Goal: Task Accomplishment & Management: Manage account settings

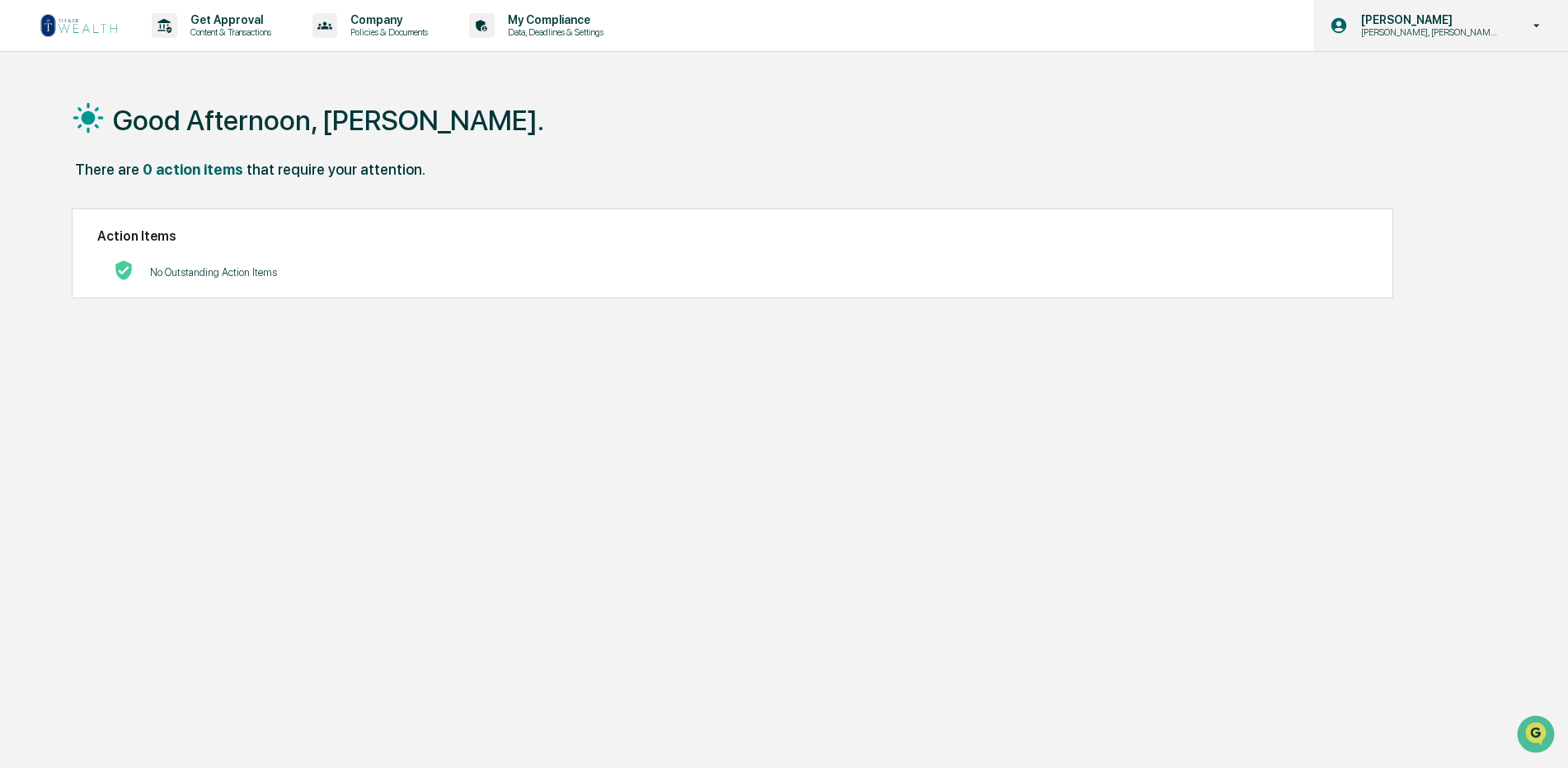
click at [1539, 26] on icon at bounding box center [1536, 26] width 29 height 15
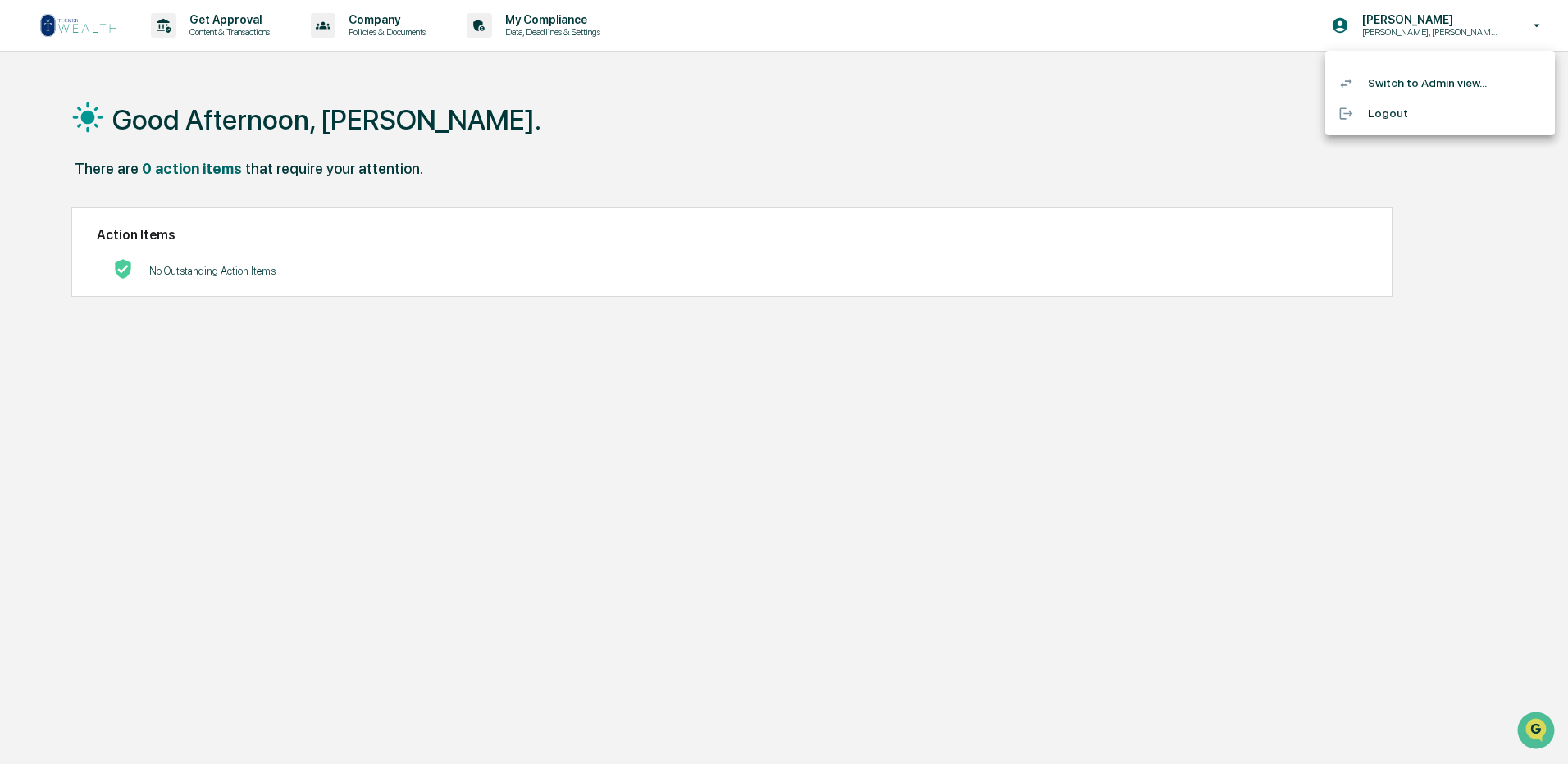
click at [1442, 78] on li "Switch to Admin view..." at bounding box center [1440, 83] width 230 height 31
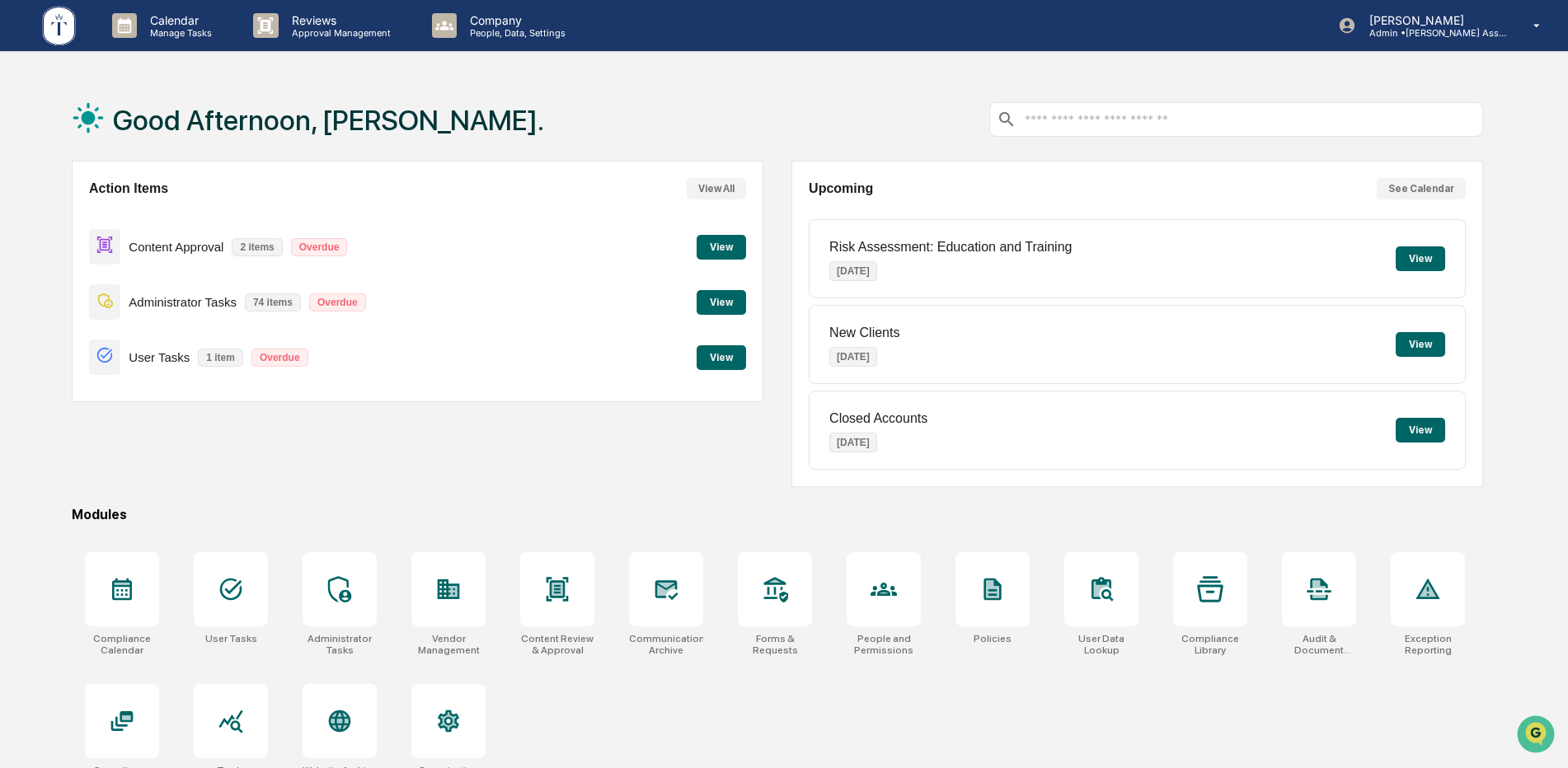
click at [722, 246] on button "View" at bounding box center [721, 247] width 49 height 25
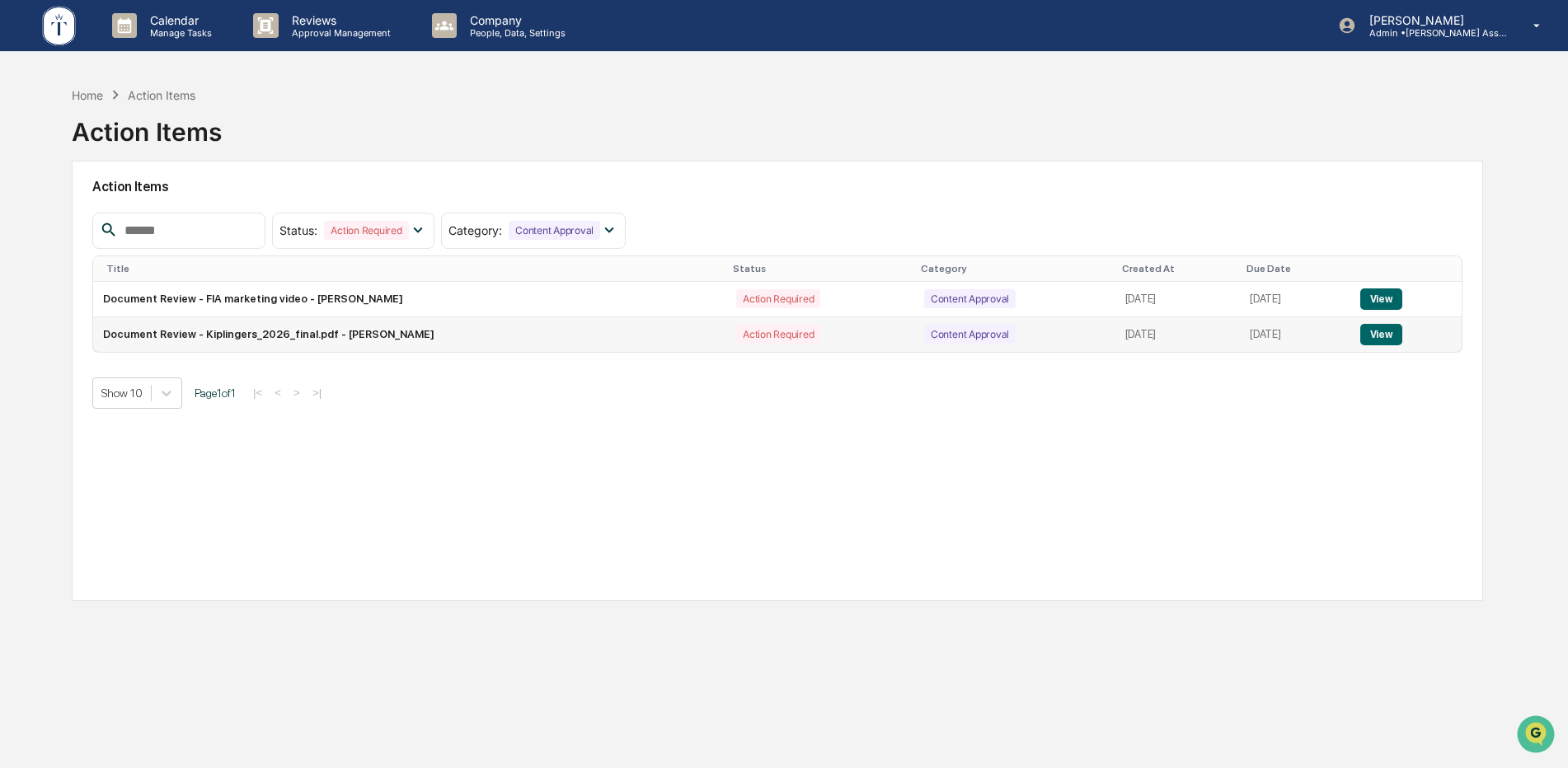
click at [1379, 338] on button "View" at bounding box center [1381, 334] width 42 height 21
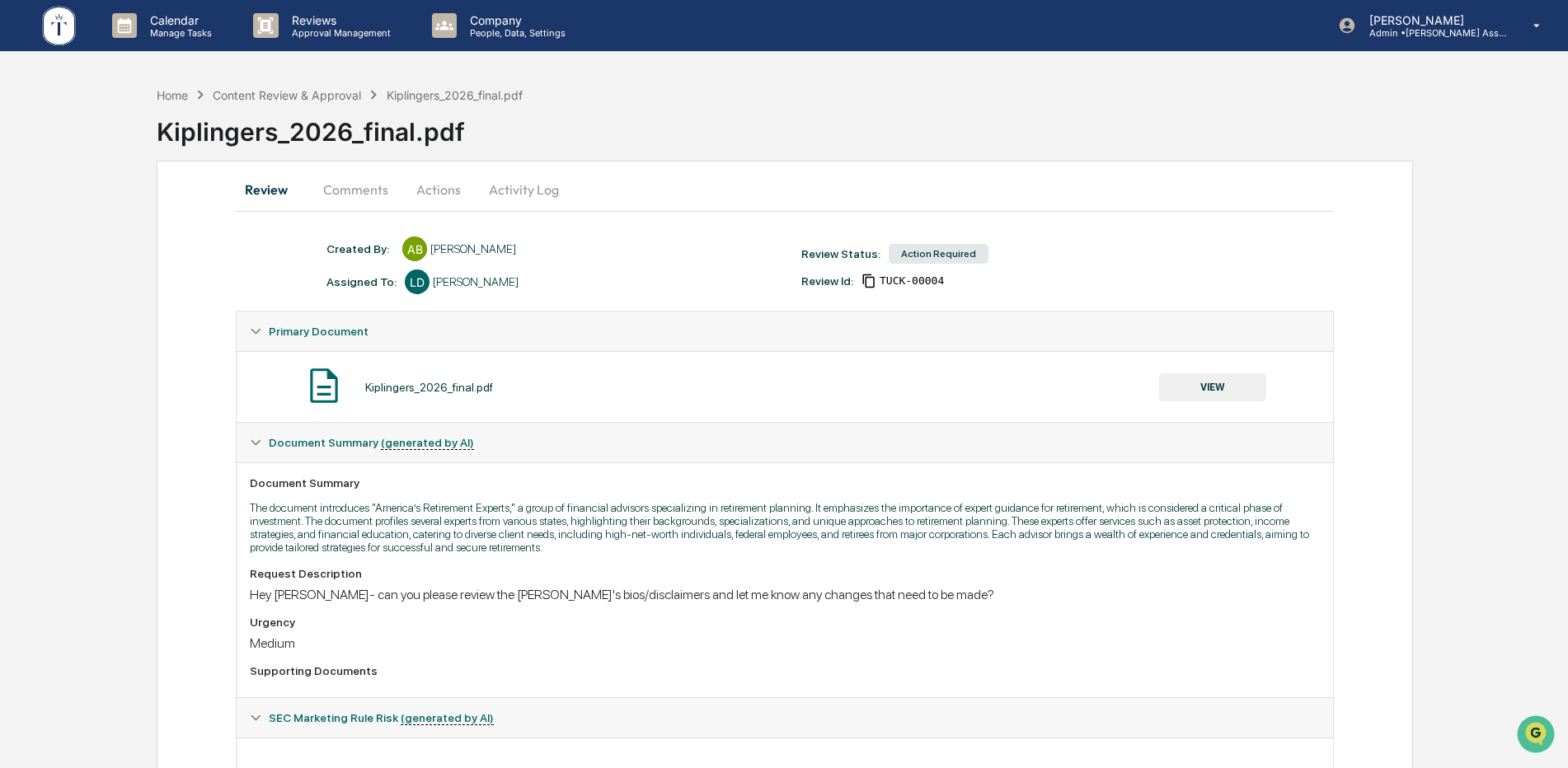
click at [1233, 392] on button "VIEW" at bounding box center [1213, 387] width 107 height 28
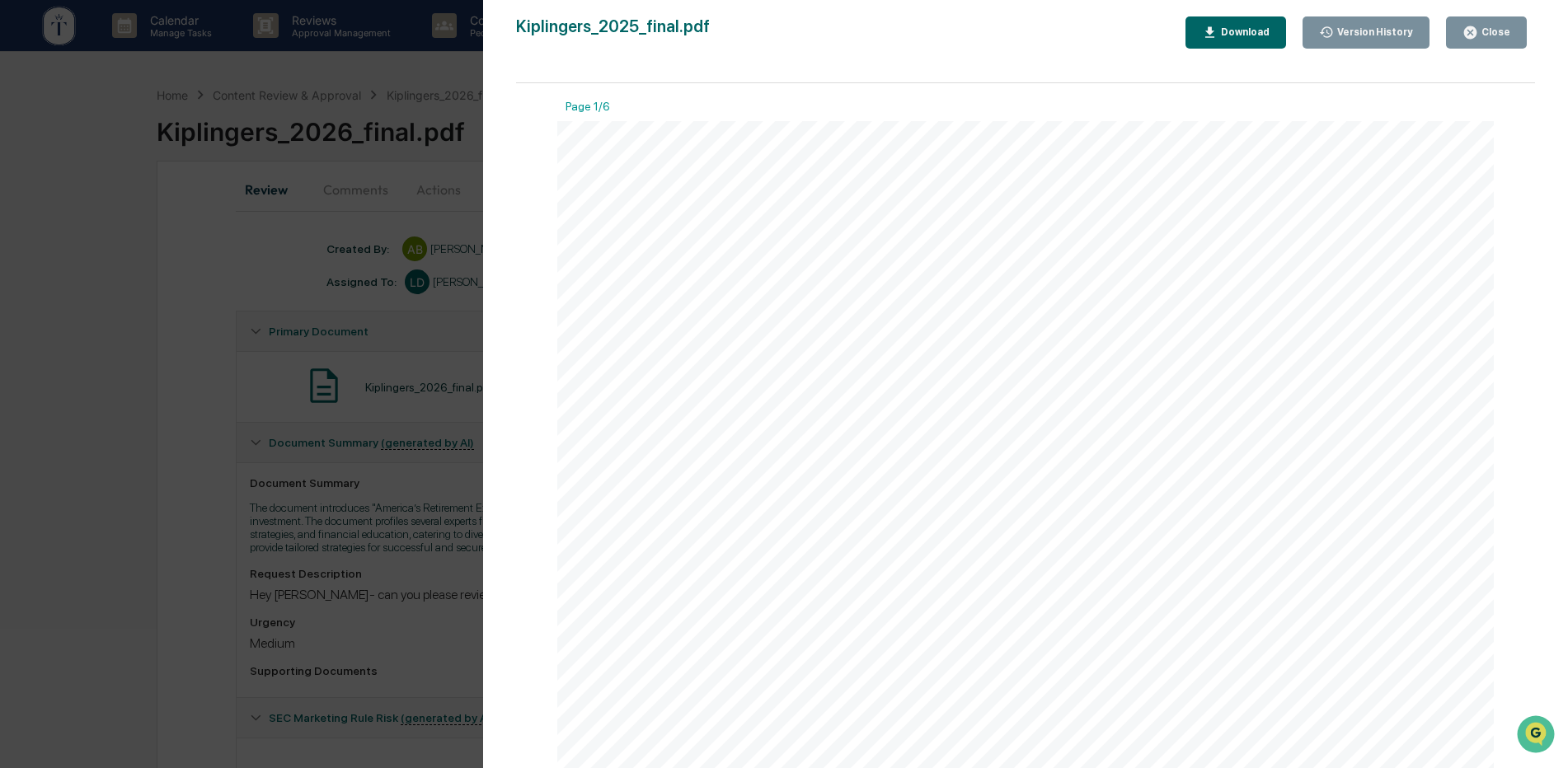
click at [1519, 444] on div "Page 1/6 F I N D A N E X P E R T N E A R Y O U A T w w w . A m e r i c a s R e …" at bounding box center [1024, 434] width 1018 height 702
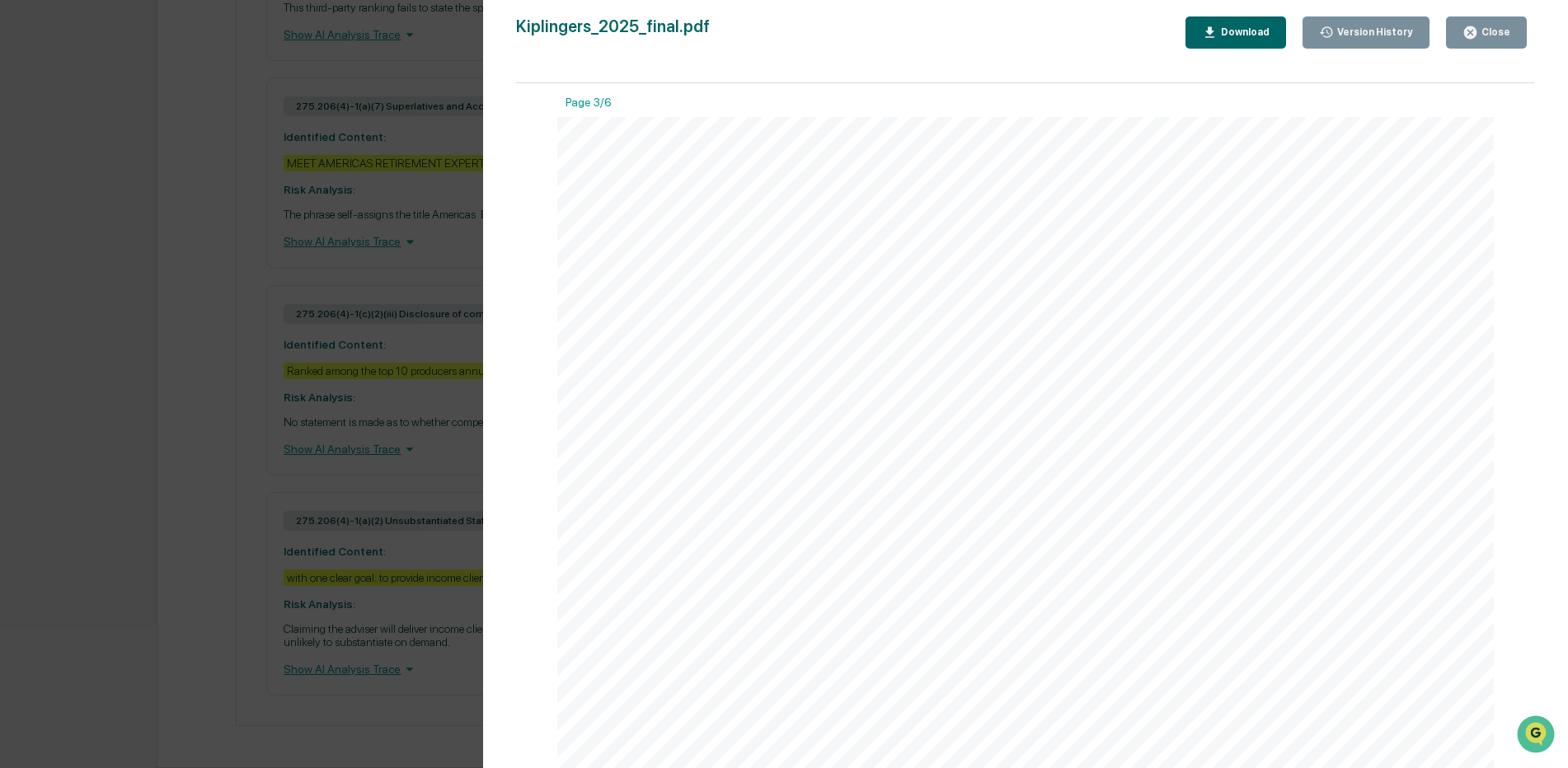
scroll to position [2592, 0]
click at [1470, 378] on div "F I N D A N E X P E R T N E A R Y O U A T w w w . A m e r i c a s R e t i r e m…" at bounding box center [1025, 760] width 937 height 1249
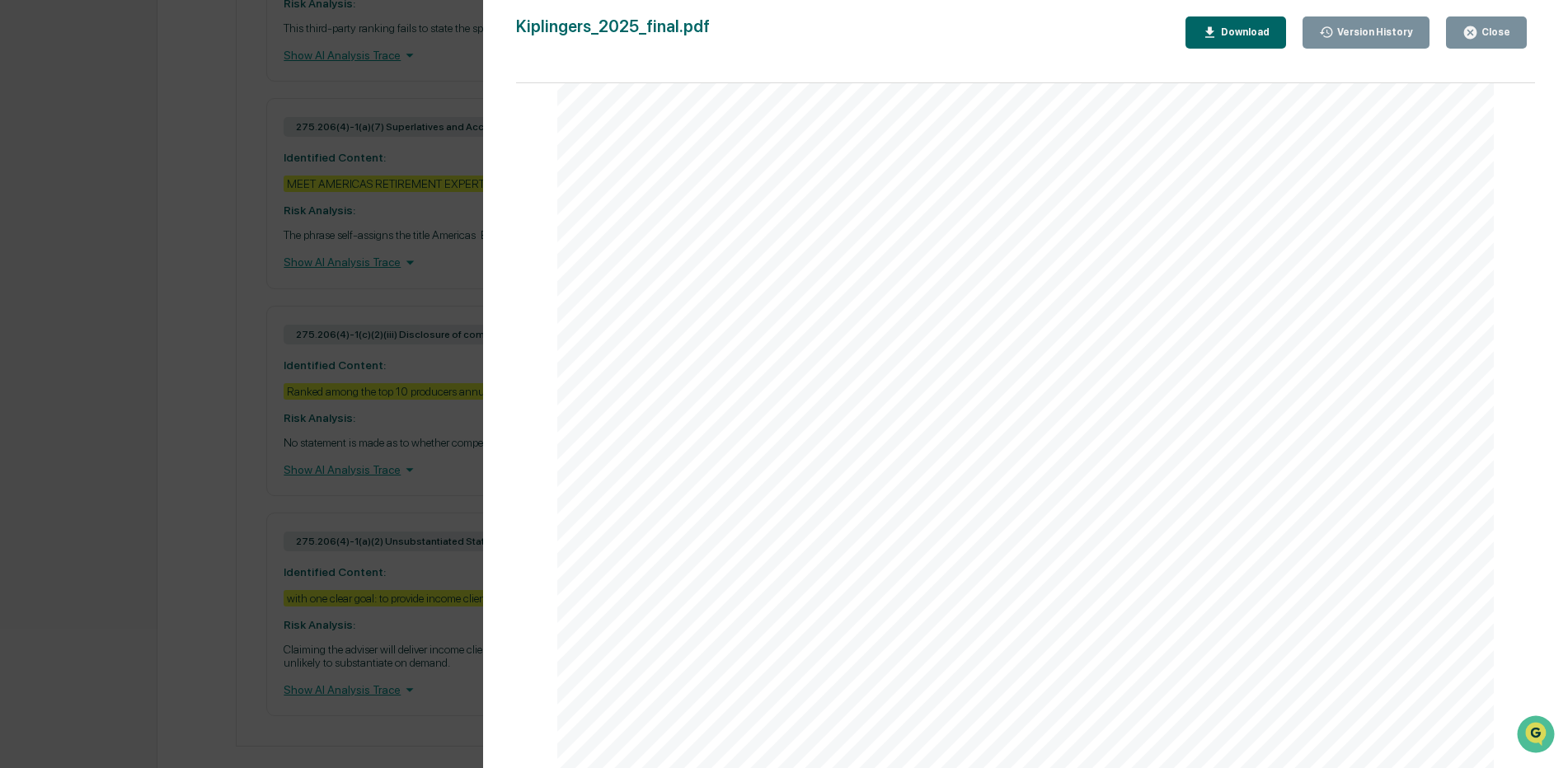
scroll to position [898, 0]
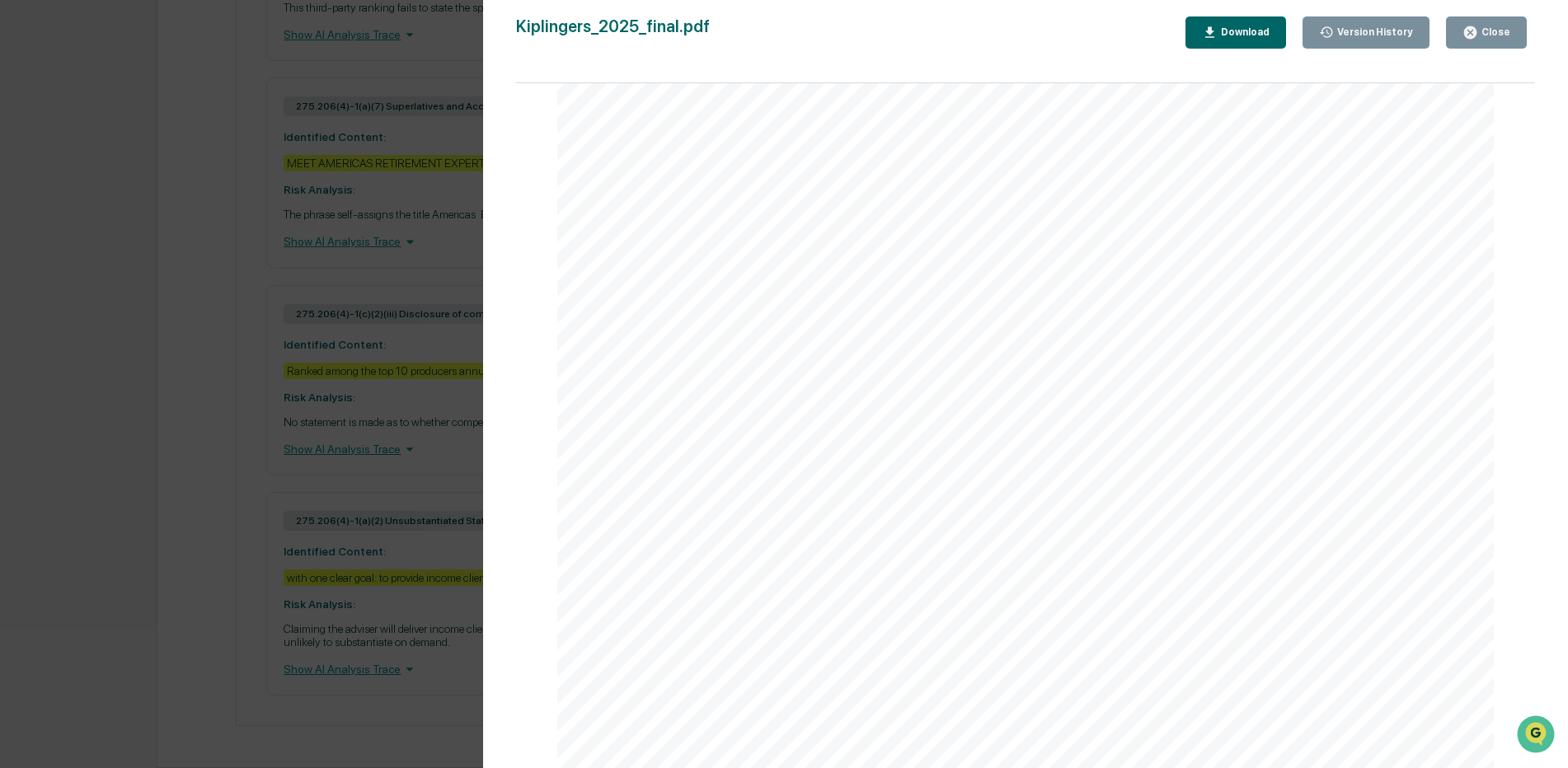
click at [1193, 529] on div "F I N D A N E X P E R T N E A R Y O U A T w w w . A m e r i c a s R e t i r e m…" at bounding box center [1025, 143] width 937 height 1249
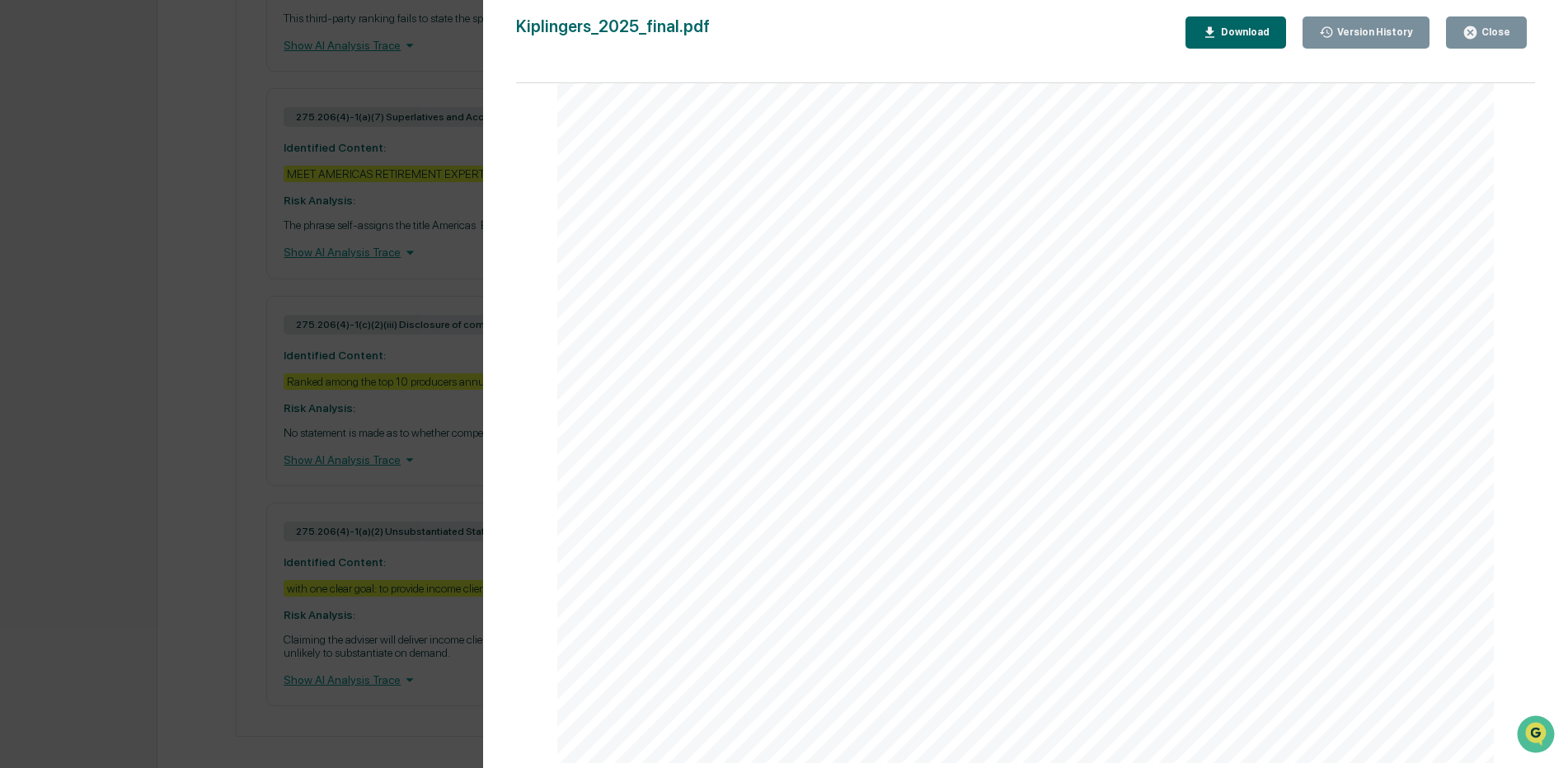
scroll to position [0, 0]
click at [1497, 30] on div "Close" at bounding box center [1494, 32] width 32 height 12
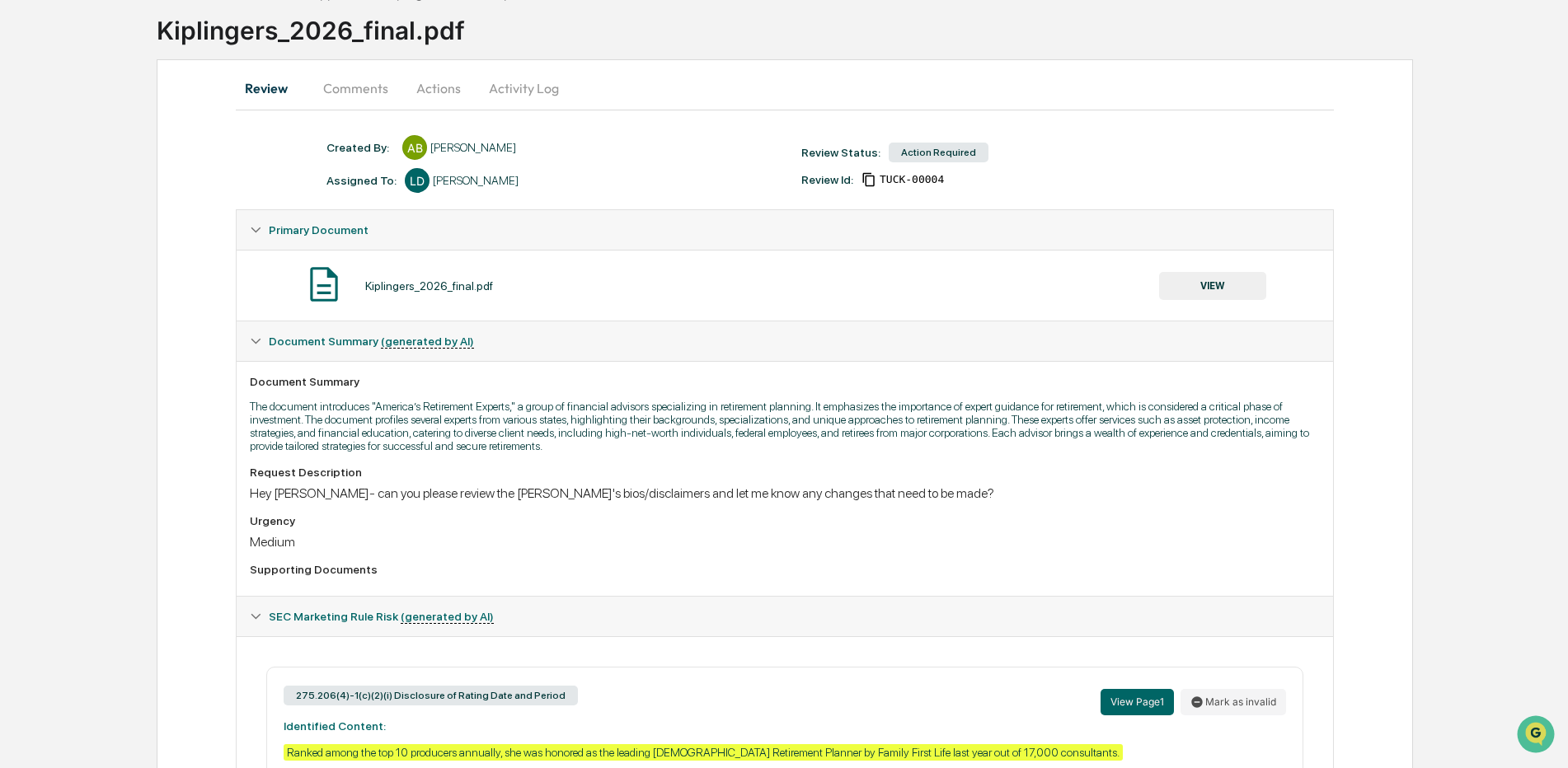
scroll to position [105, 0]
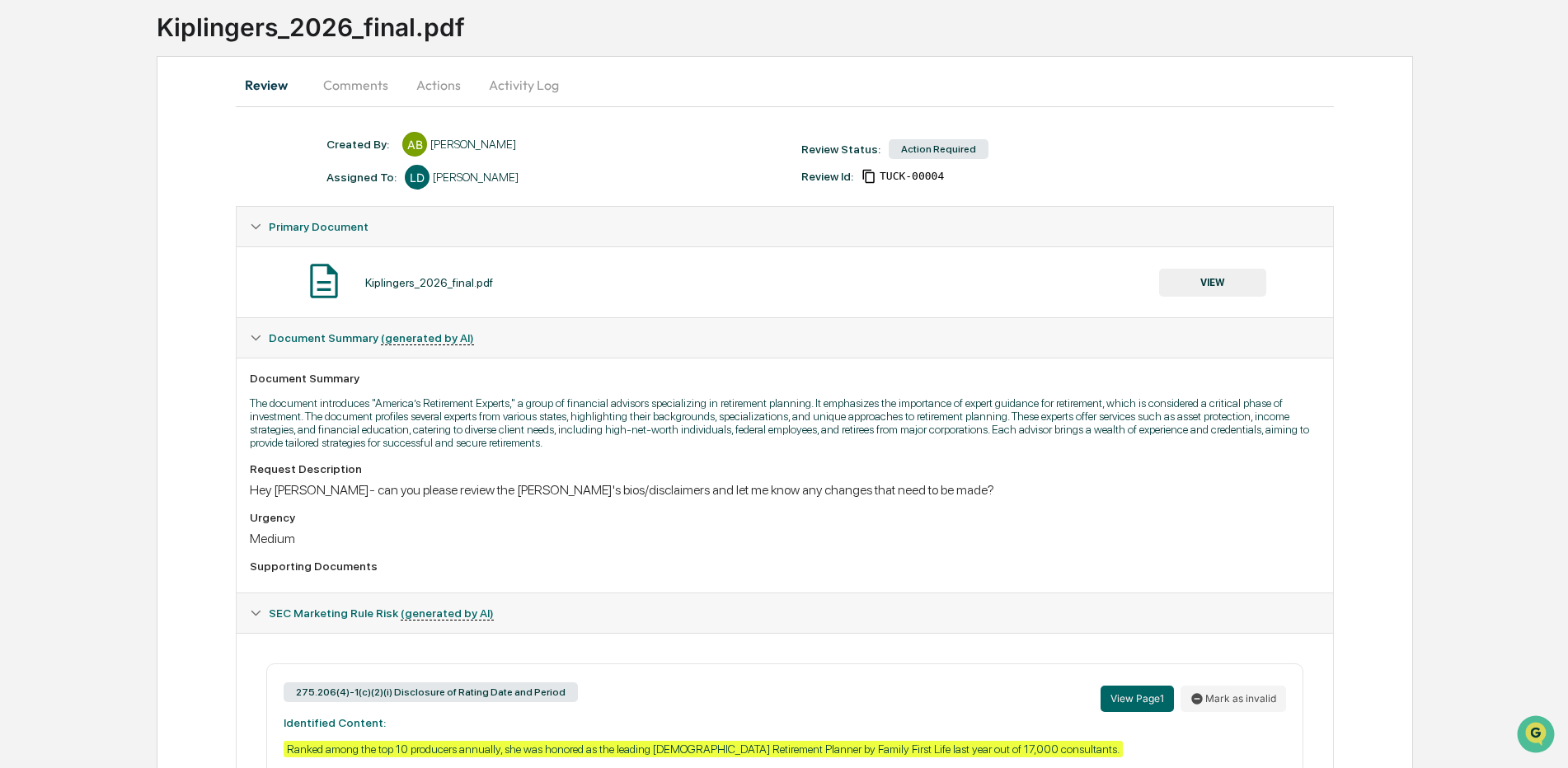
click at [931, 149] on div "Action Required" at bounding box center [938, 148] width 100 height 20
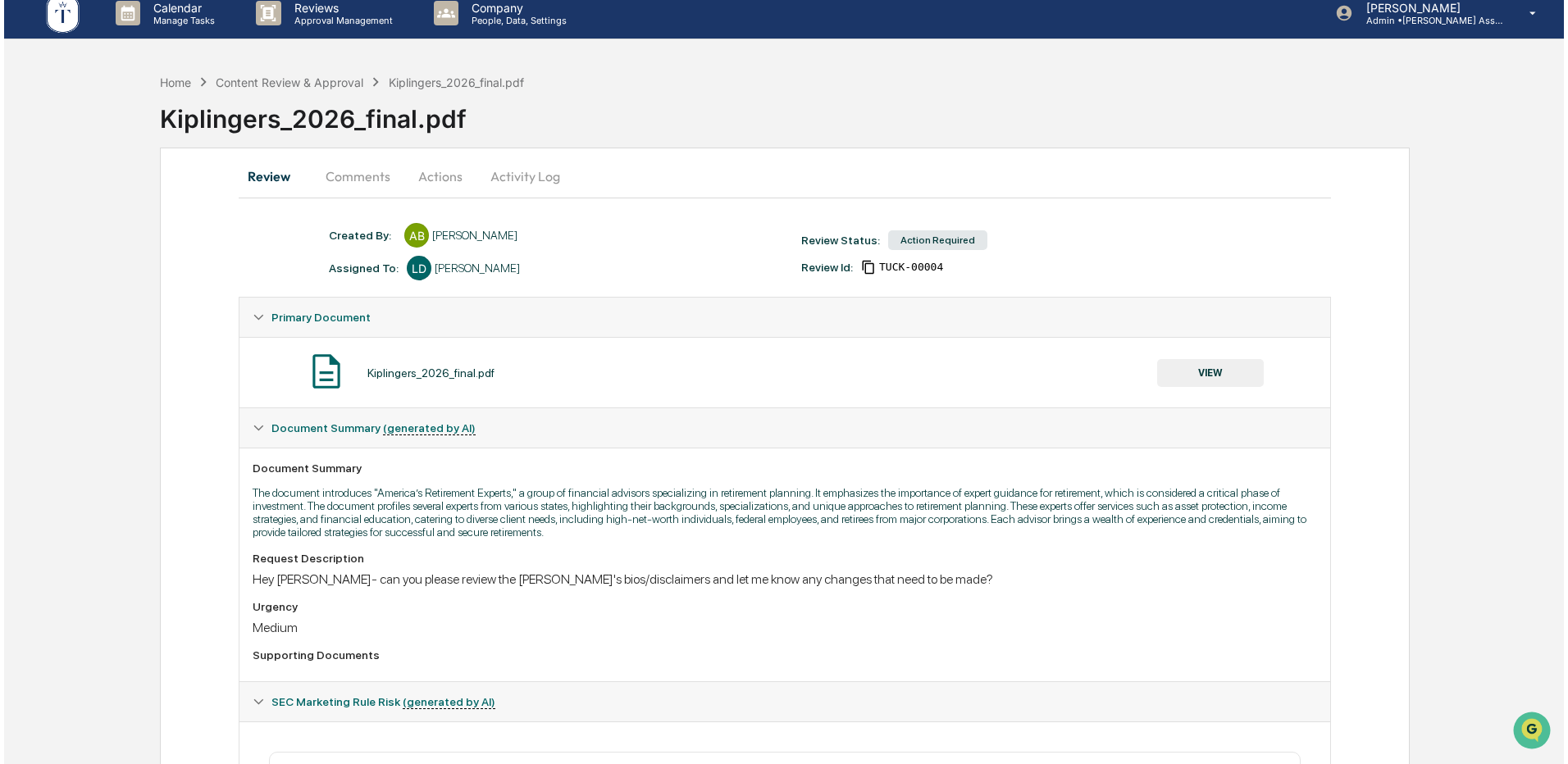
scroll to position [0, 0]
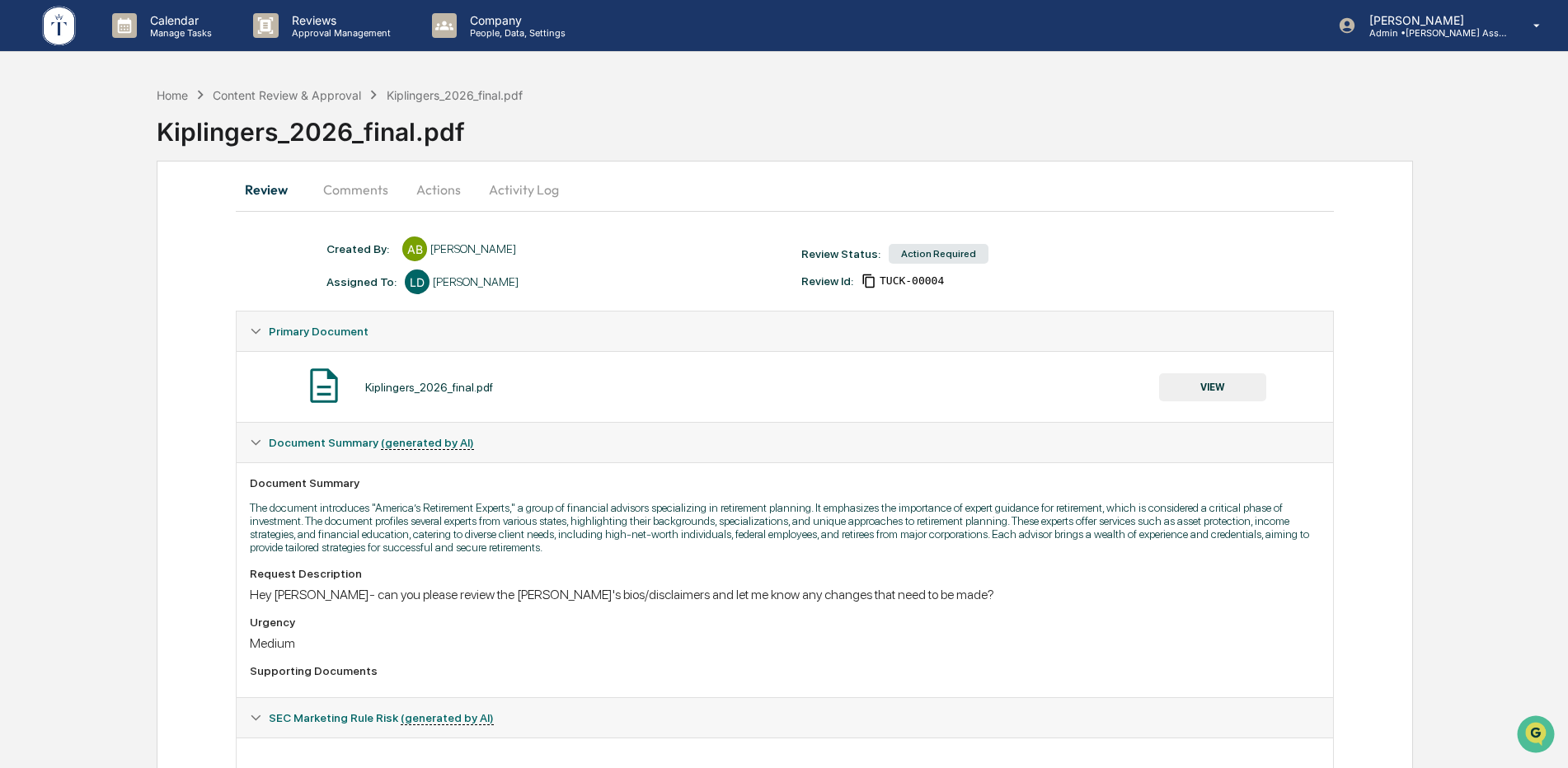
click at [353, 193] on button "Comments" at bounding box center [355, 189] width 91 height 39
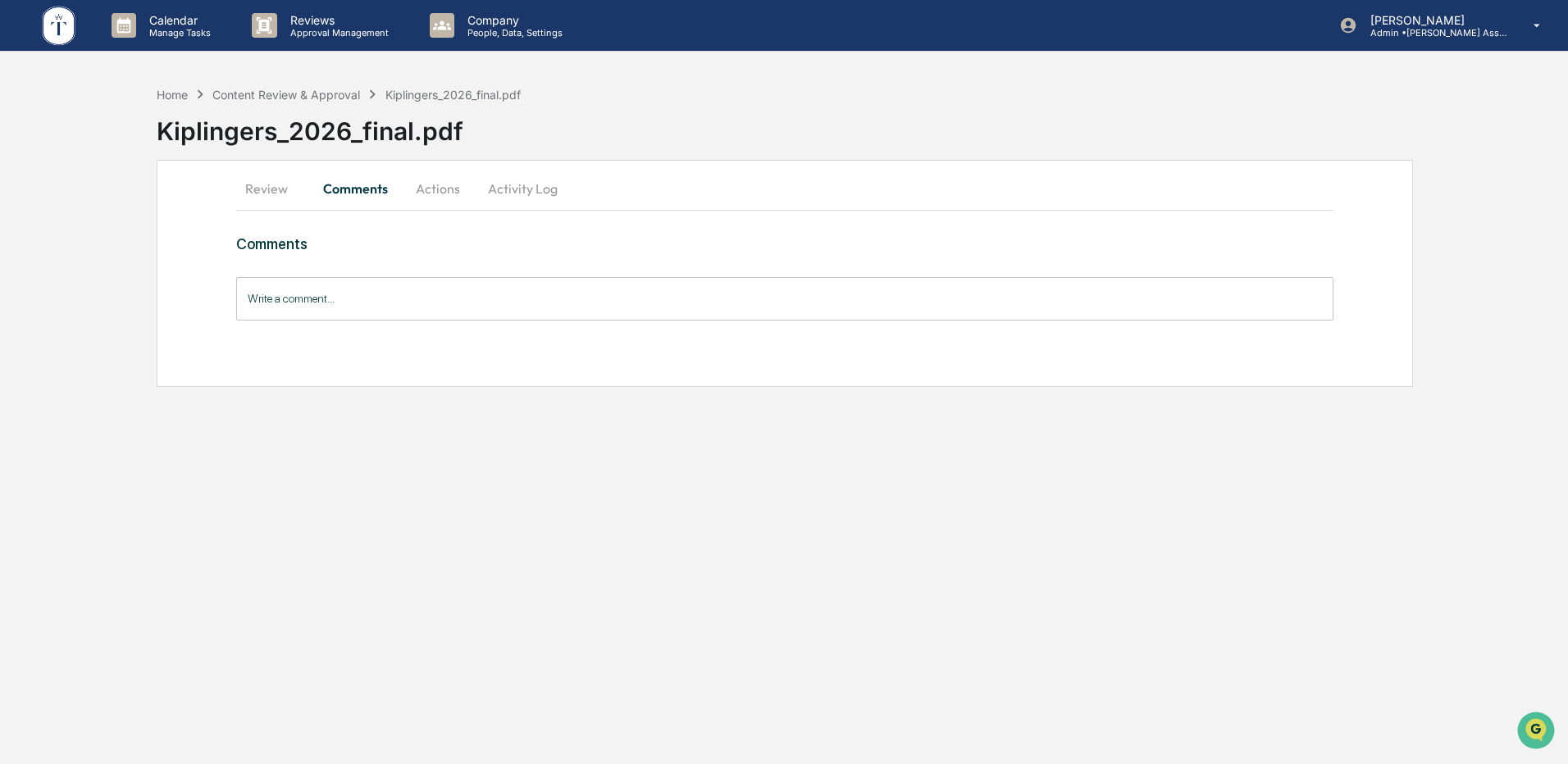
click at [435, 188] on button "Actions" at bounding box center [438, 188] width 74 height 39
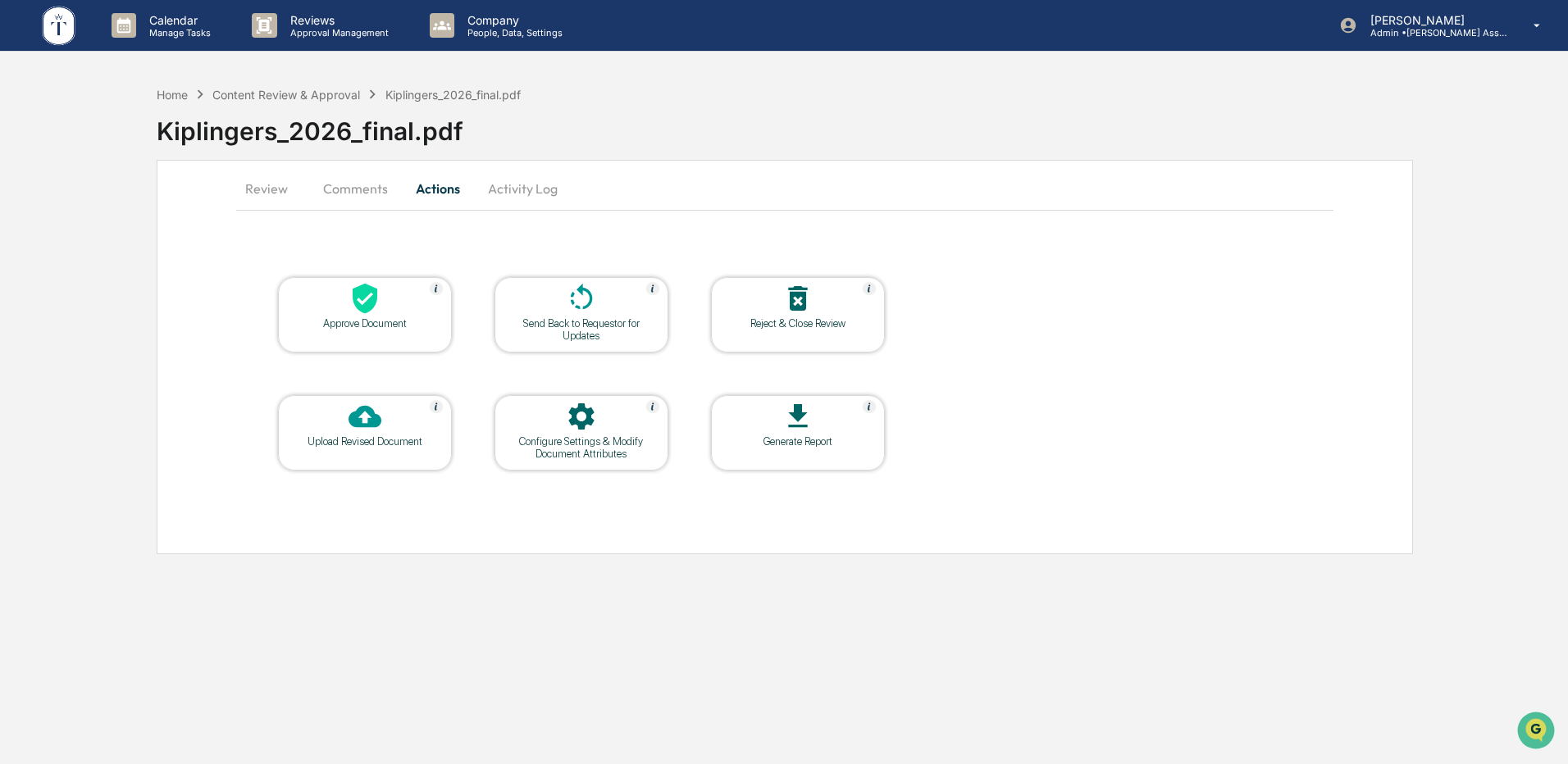
click at [362, 192] on button "Comments" at bounding box center [355, 188] width 91 height 39
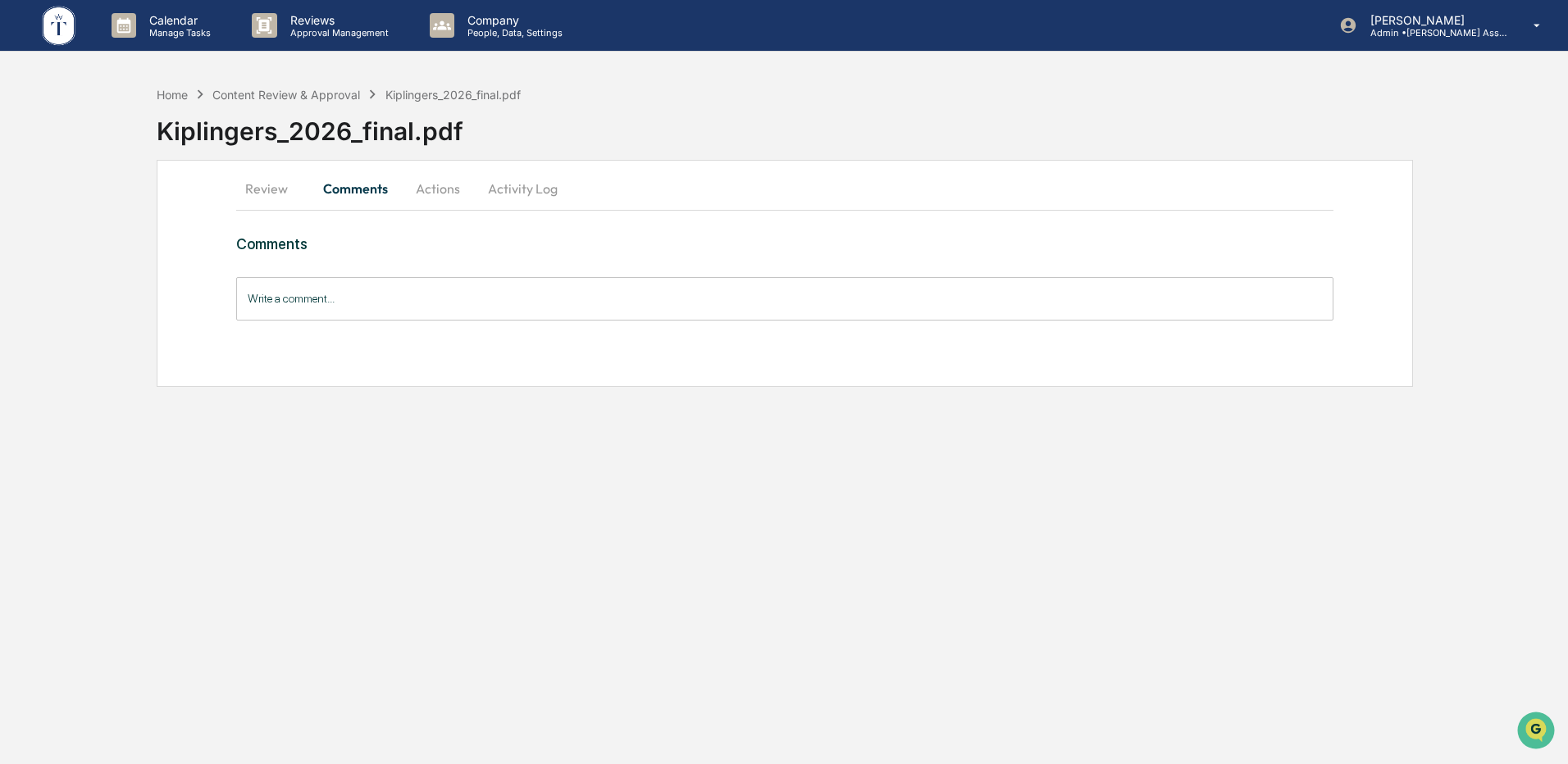
click at [360, 293] on input "Write a comment..." at bounding box center [785, 298] width 1097 height 43
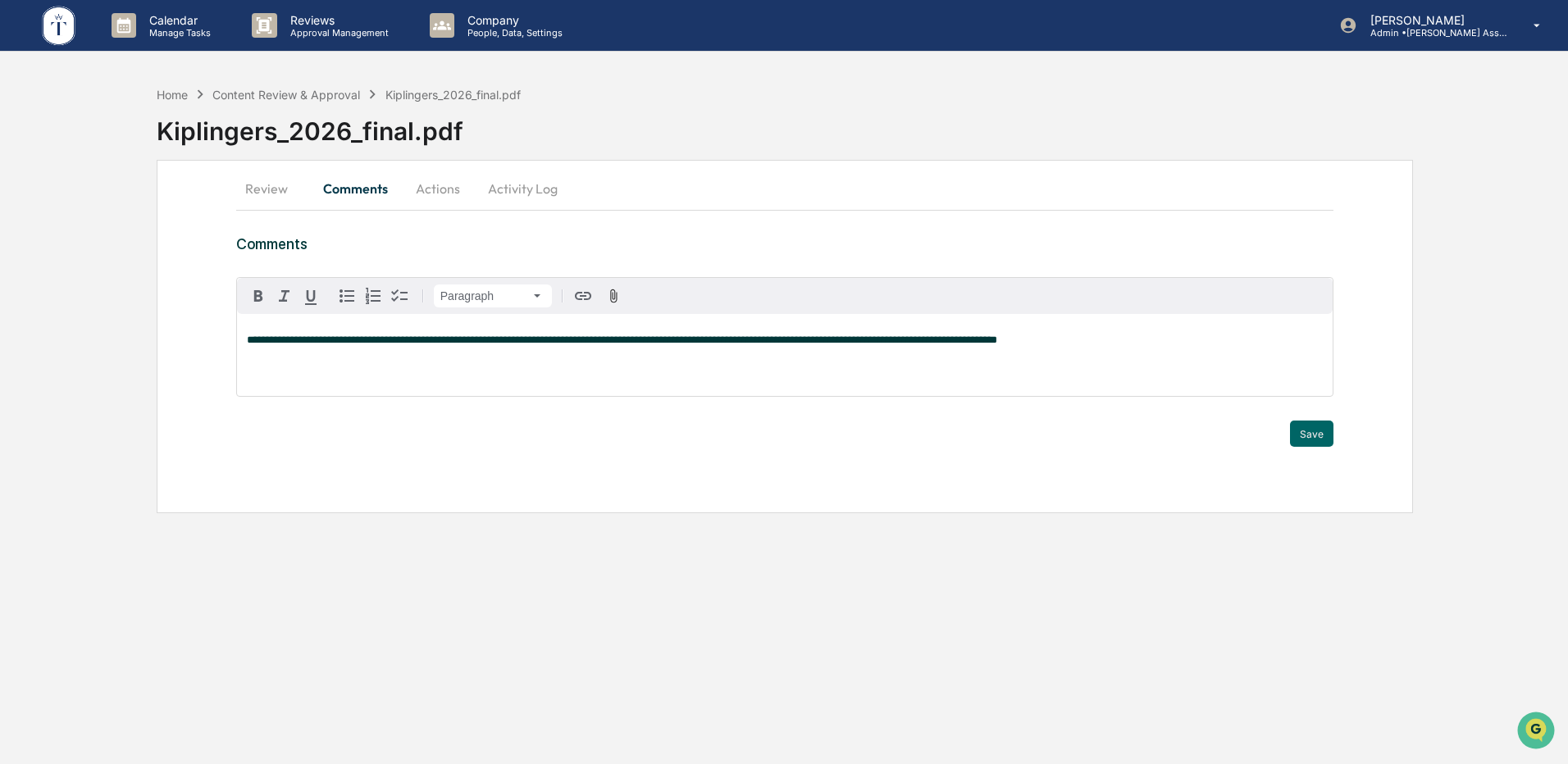
click at [600, 340] on span "**********" at bounding box center [622, 340] width 751 height 11
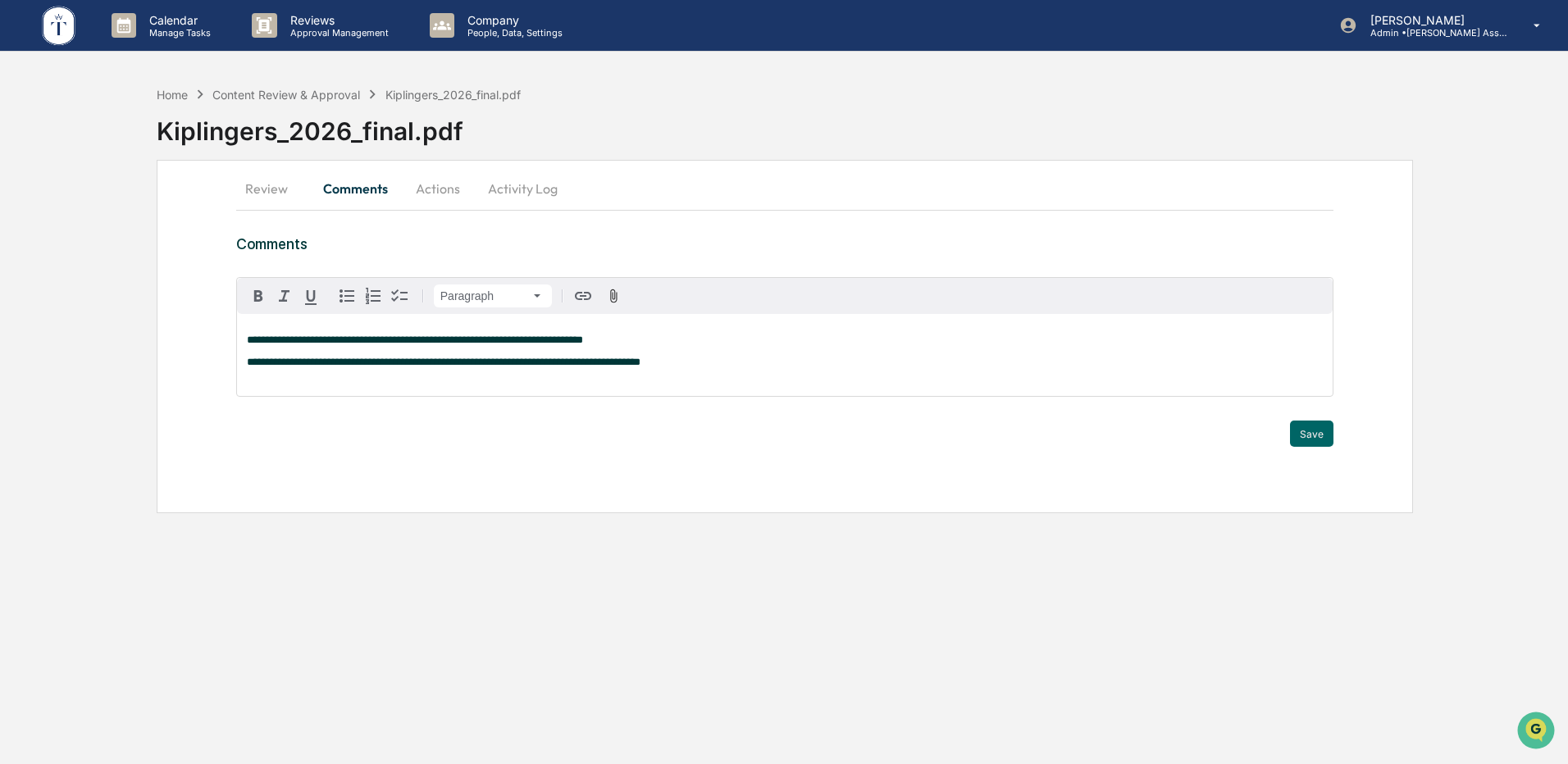
click at [583, 343] on span "**********" at bounding box center [415, 340] width 337 height 11
click at [640, 363] on span "**********" at bounding box center [444, 362] width 393 height 11
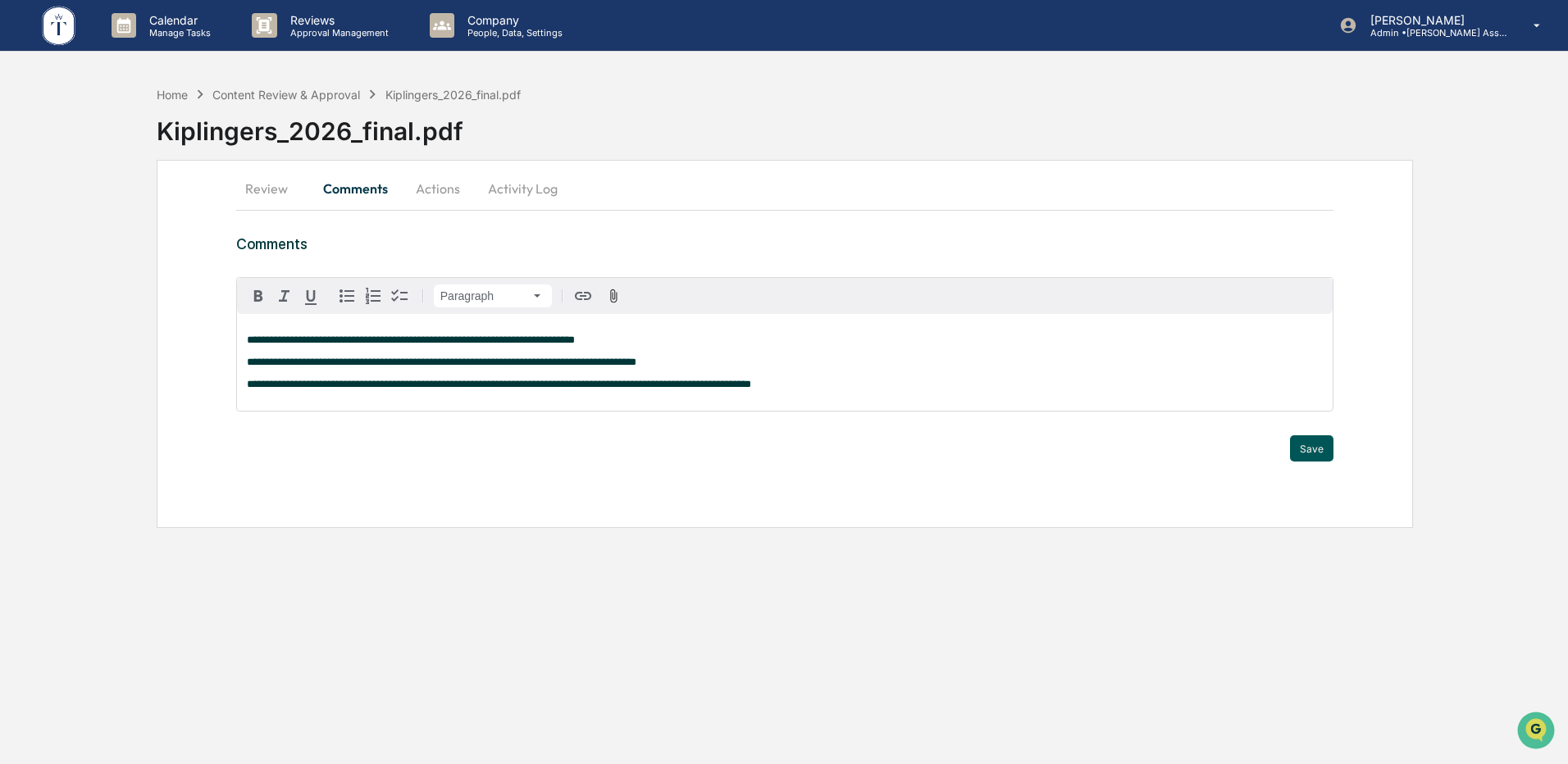
click at [1315, 449] on button "Save" at bounding box center [1311, 449] width 43 height 26
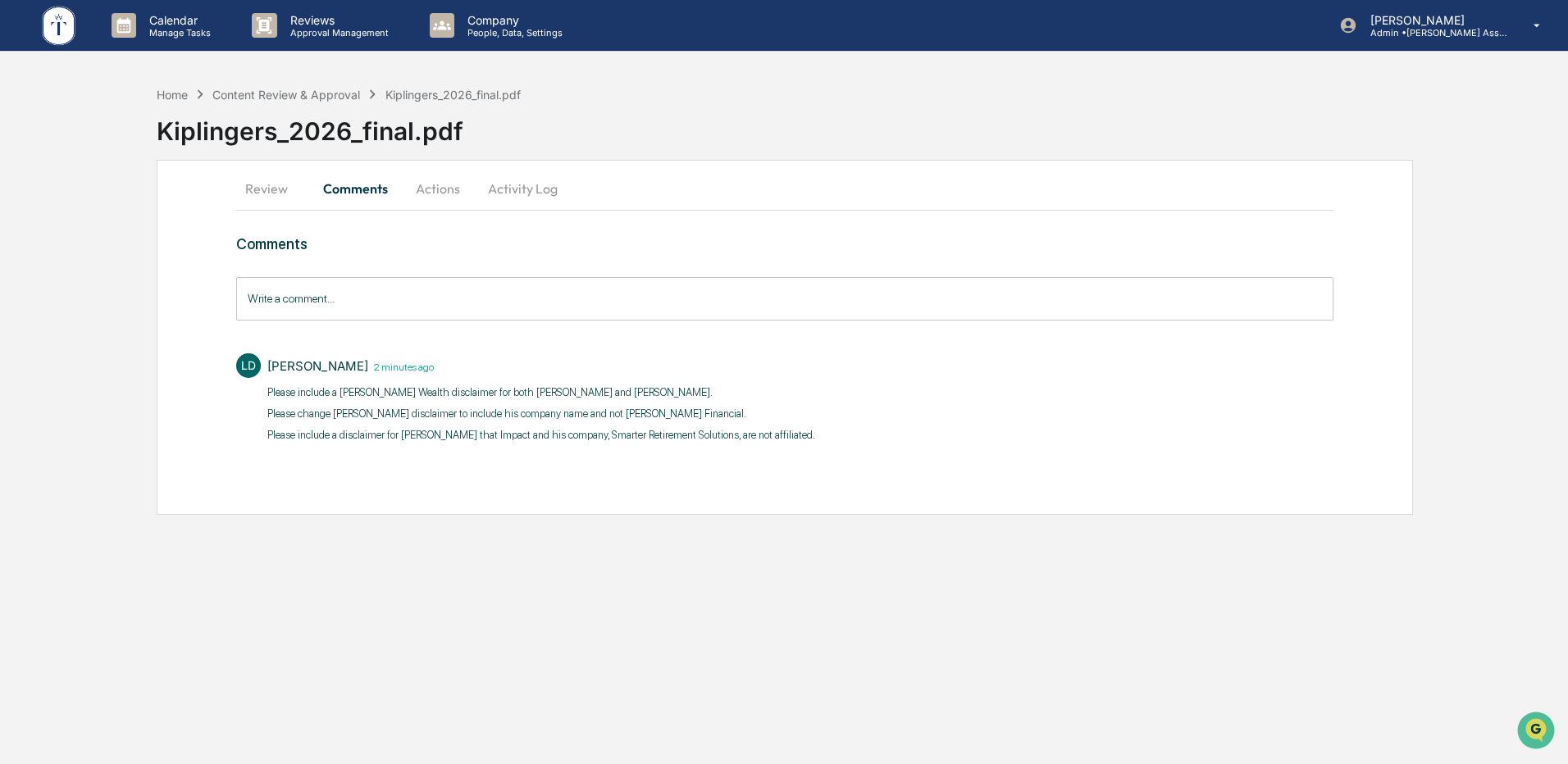
click at [501, 184] on button "Activity Log" at bounding box center [522, 188] width 96 height 39
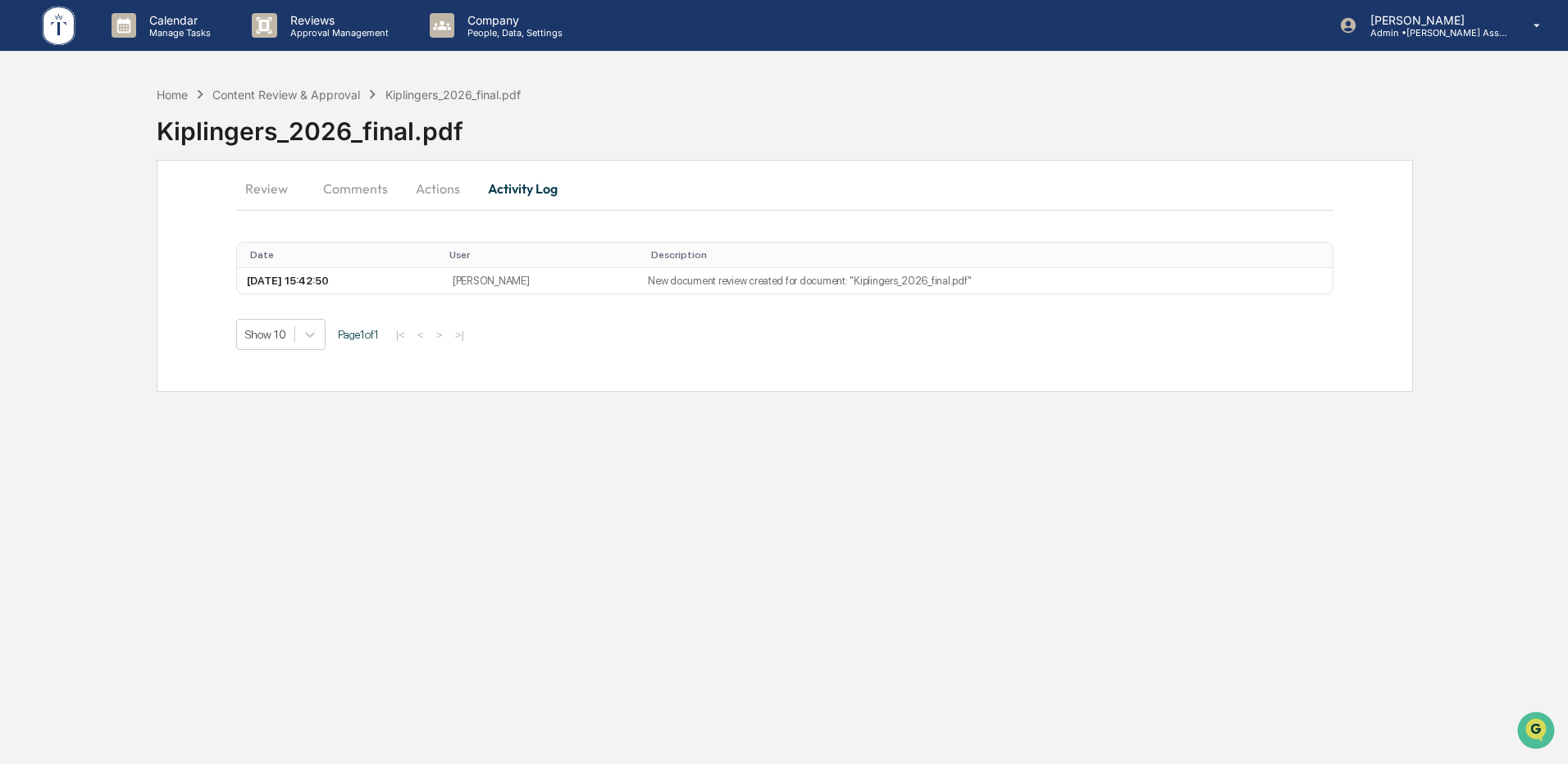
click at [443, 192] on button "Actions" at bounding box center [438, 188] width 74 height 39
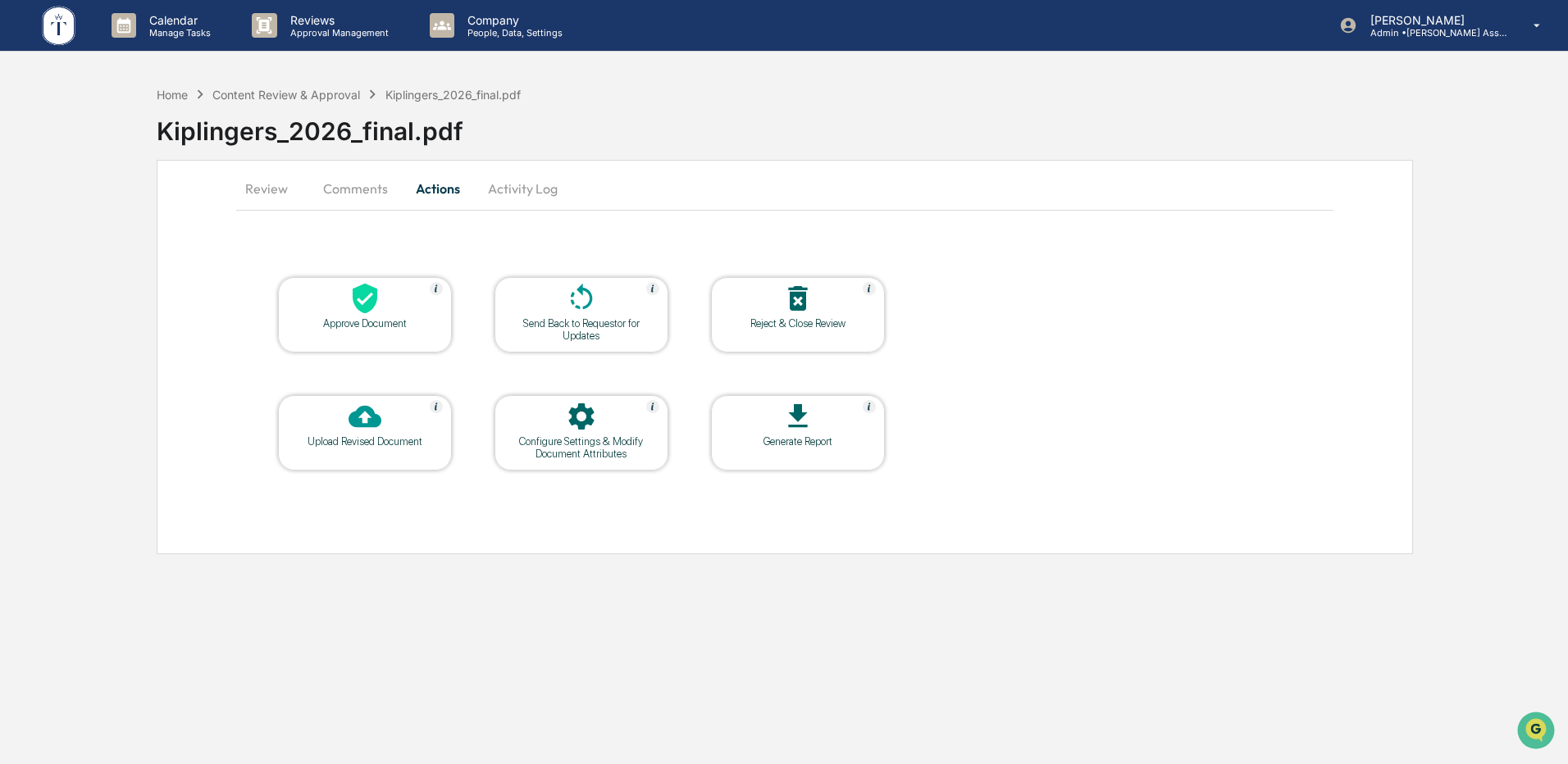
drag, startPoint x: 340, startPoint y: 189, endPoint x: 304, endPoint y: 192, distance: 36.1
click at [339, 189] on button "Comments" at bounding box center [355, 188] width 91 height 39
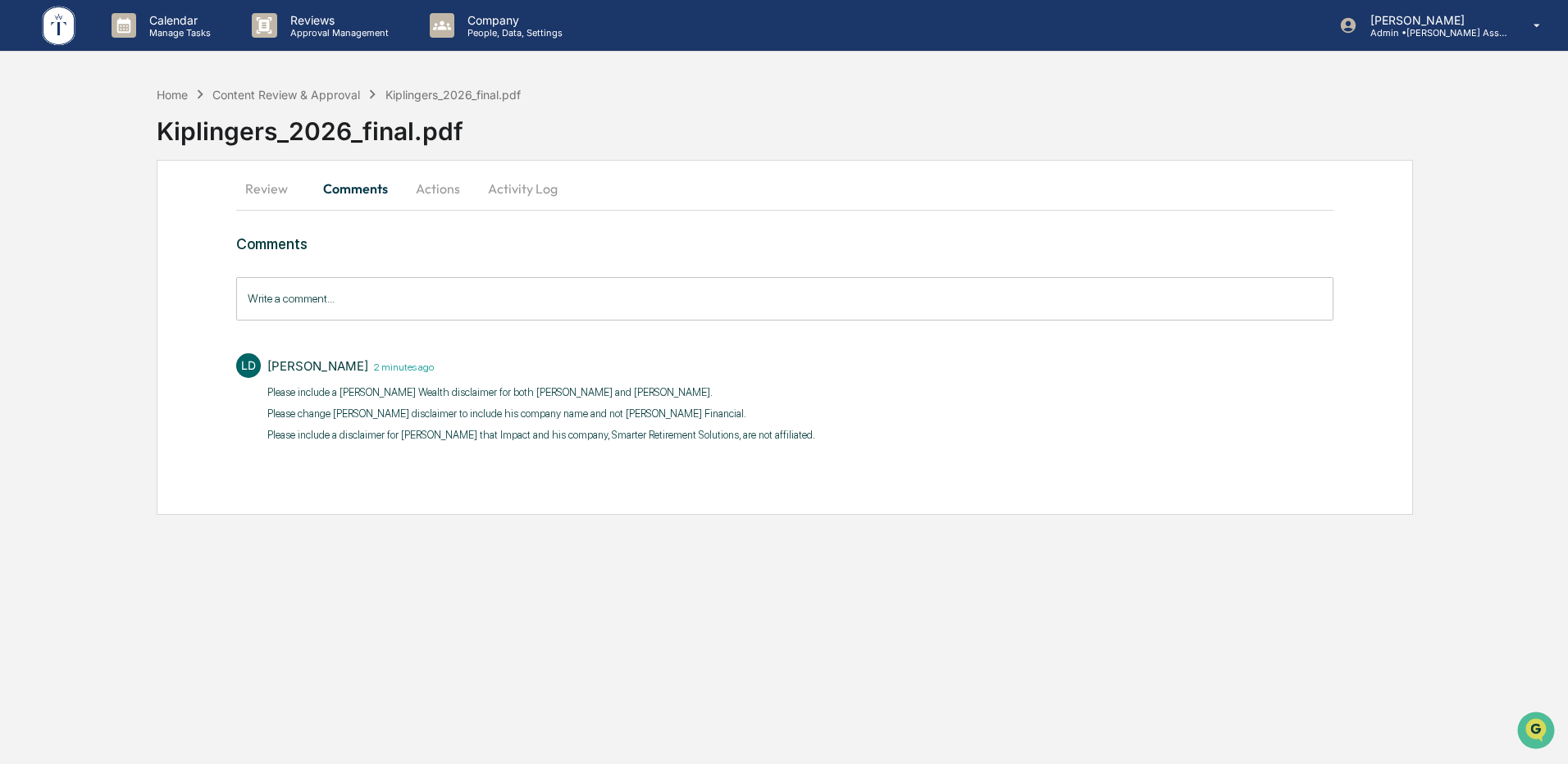
click at [265, 191] on button "Review" at bounding box center [273, 188] width 74 height 39
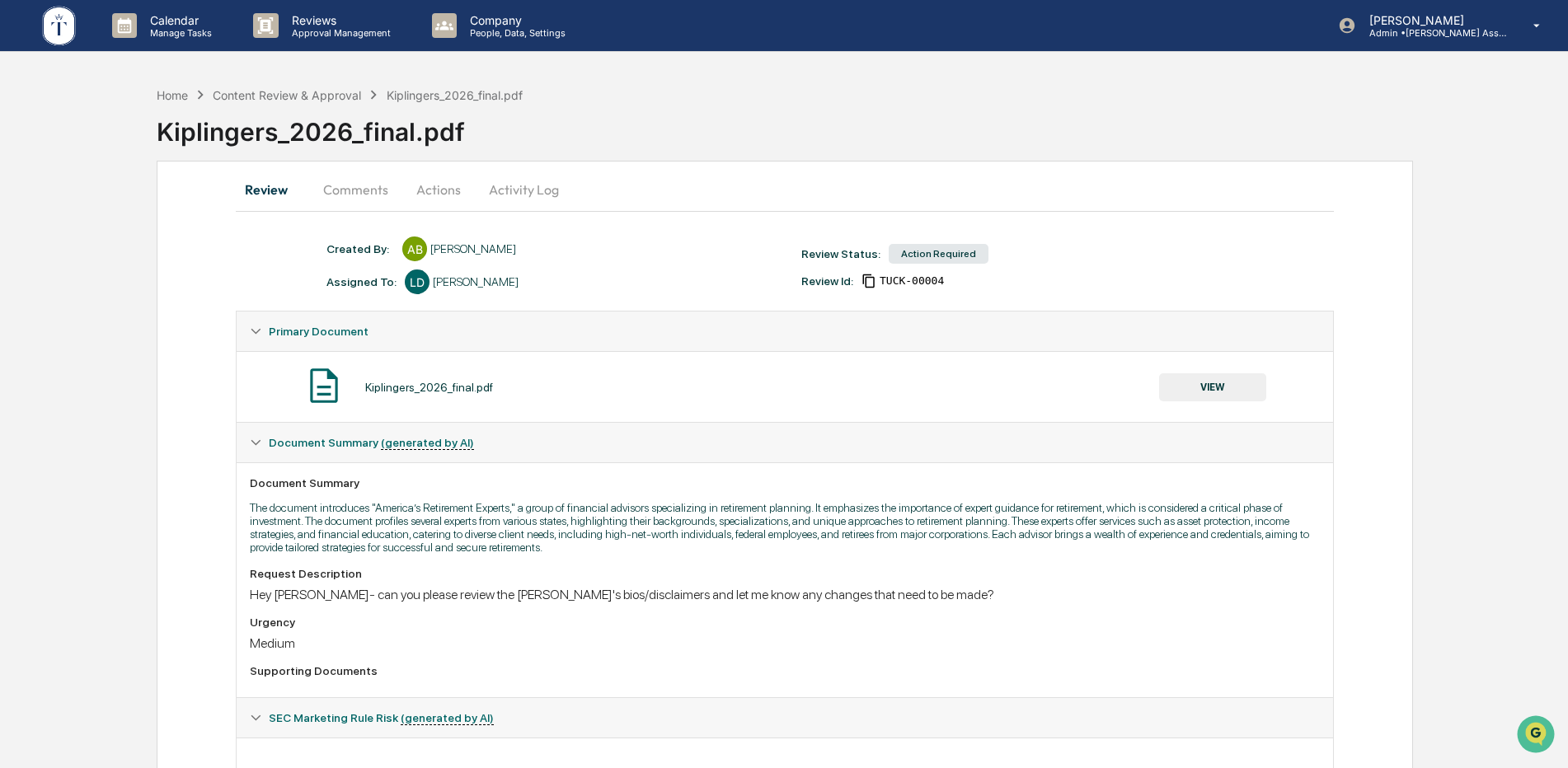
click at [443, 188] on button "Actions" at bounding box center [438, 189] width 74 height 39
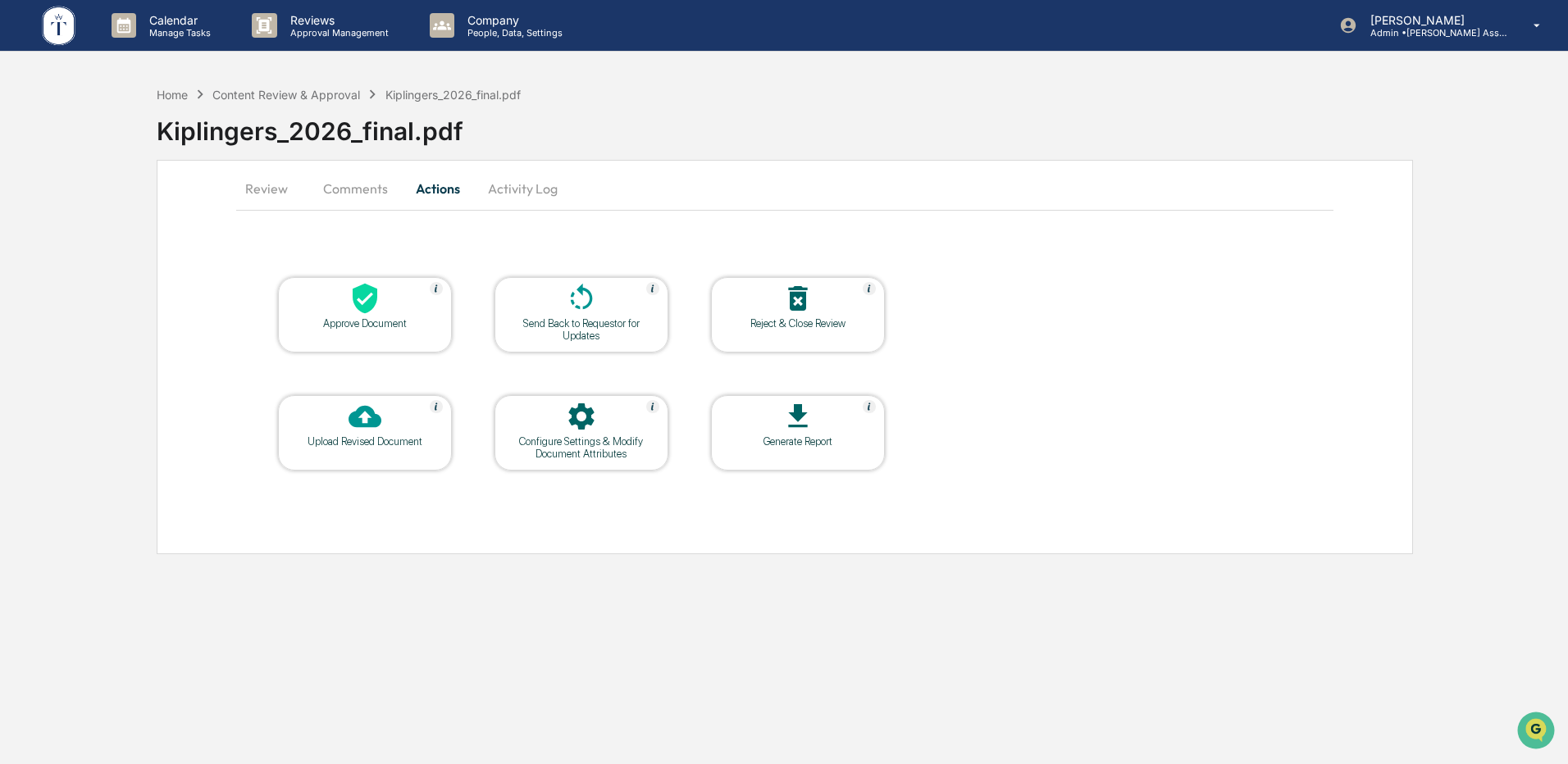
click at [368, 187] on button "Comments" at bounding box center [355, 188] width 91 height 39
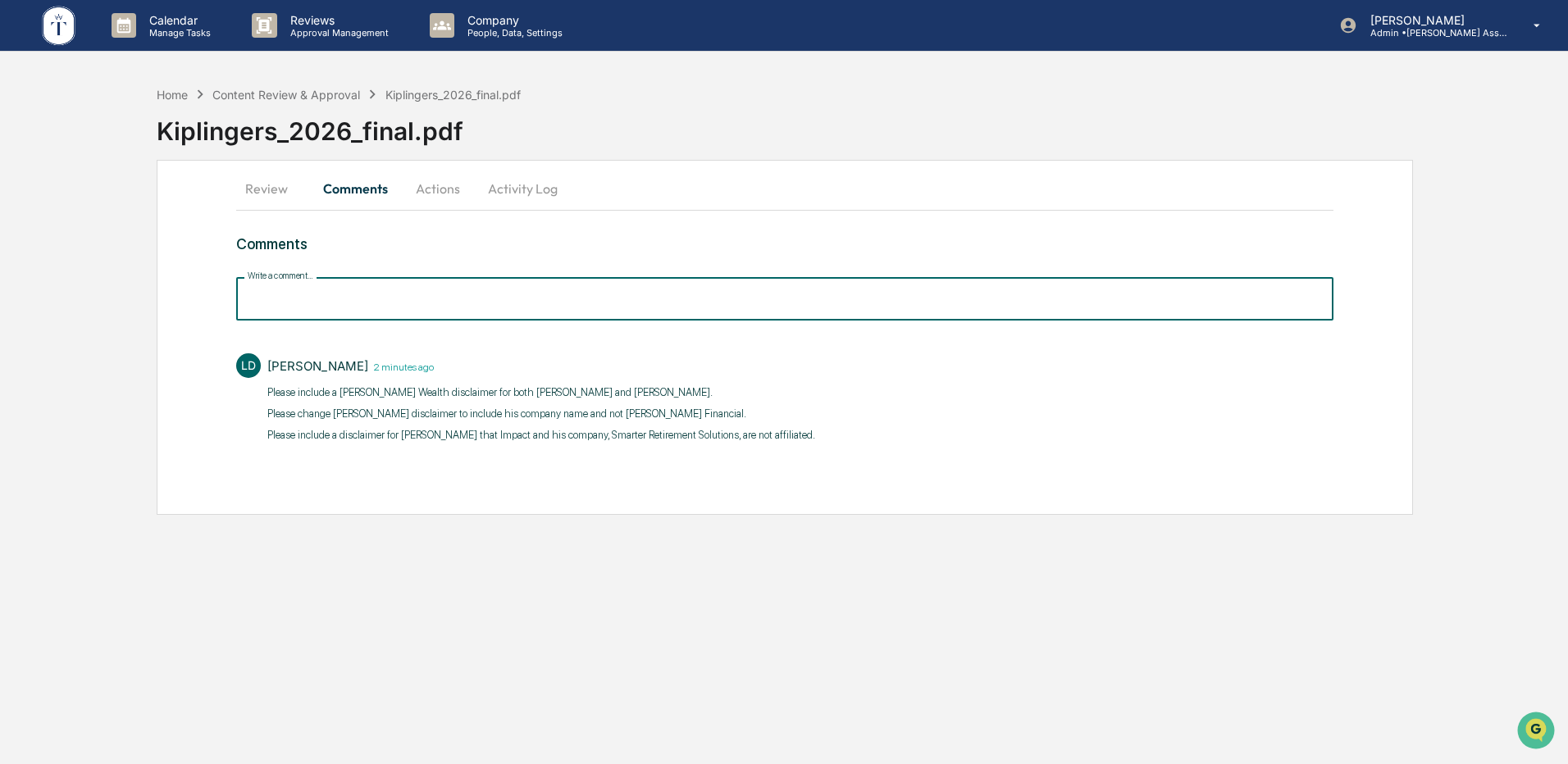
click at [399, 297] on input "Write a comment..." at bounding box center [785, 298] width 1097 height 43
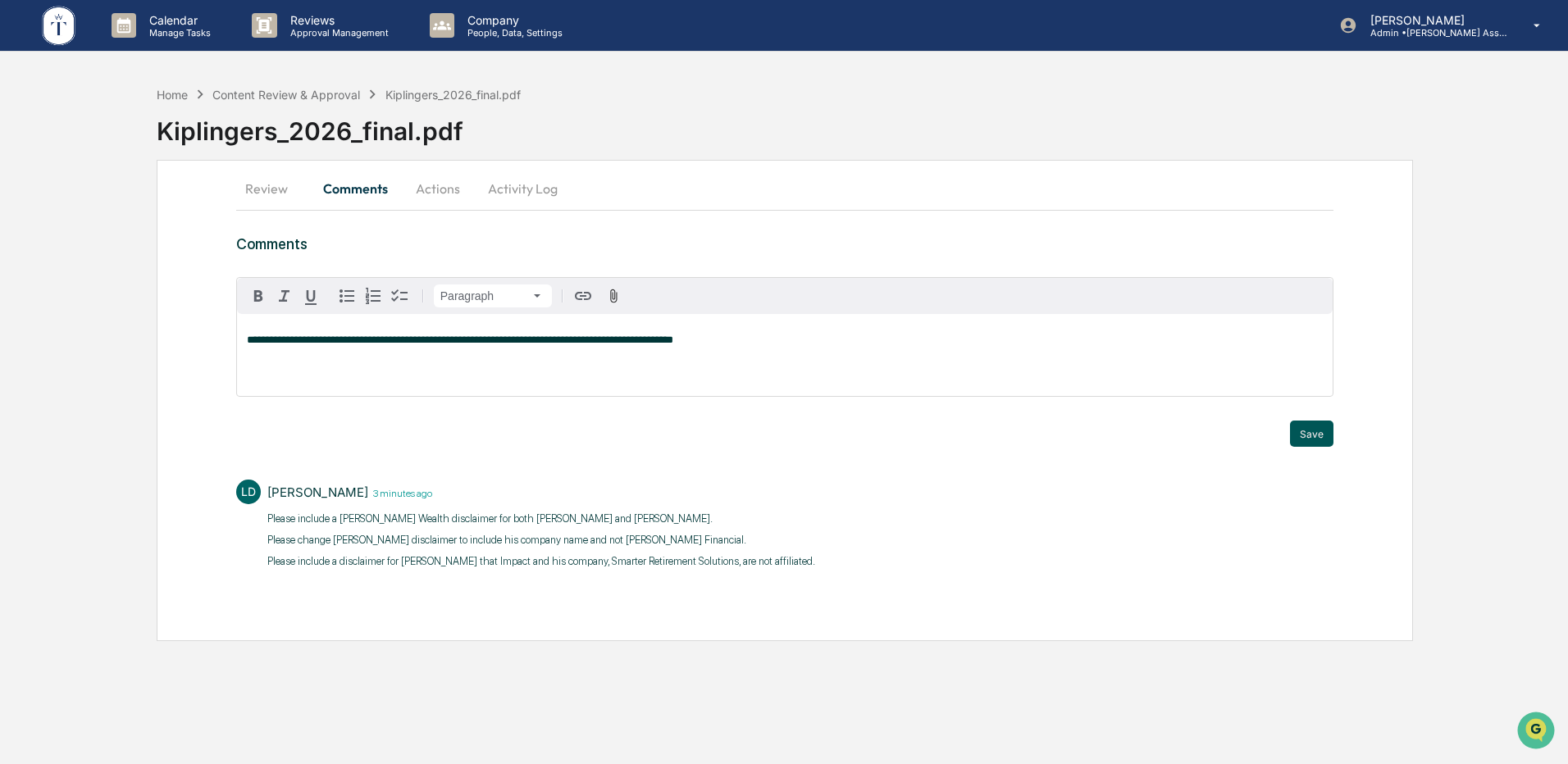
click at [1319, 436] on button "Save" at bounding box center [1311, 433] width 43 height 26
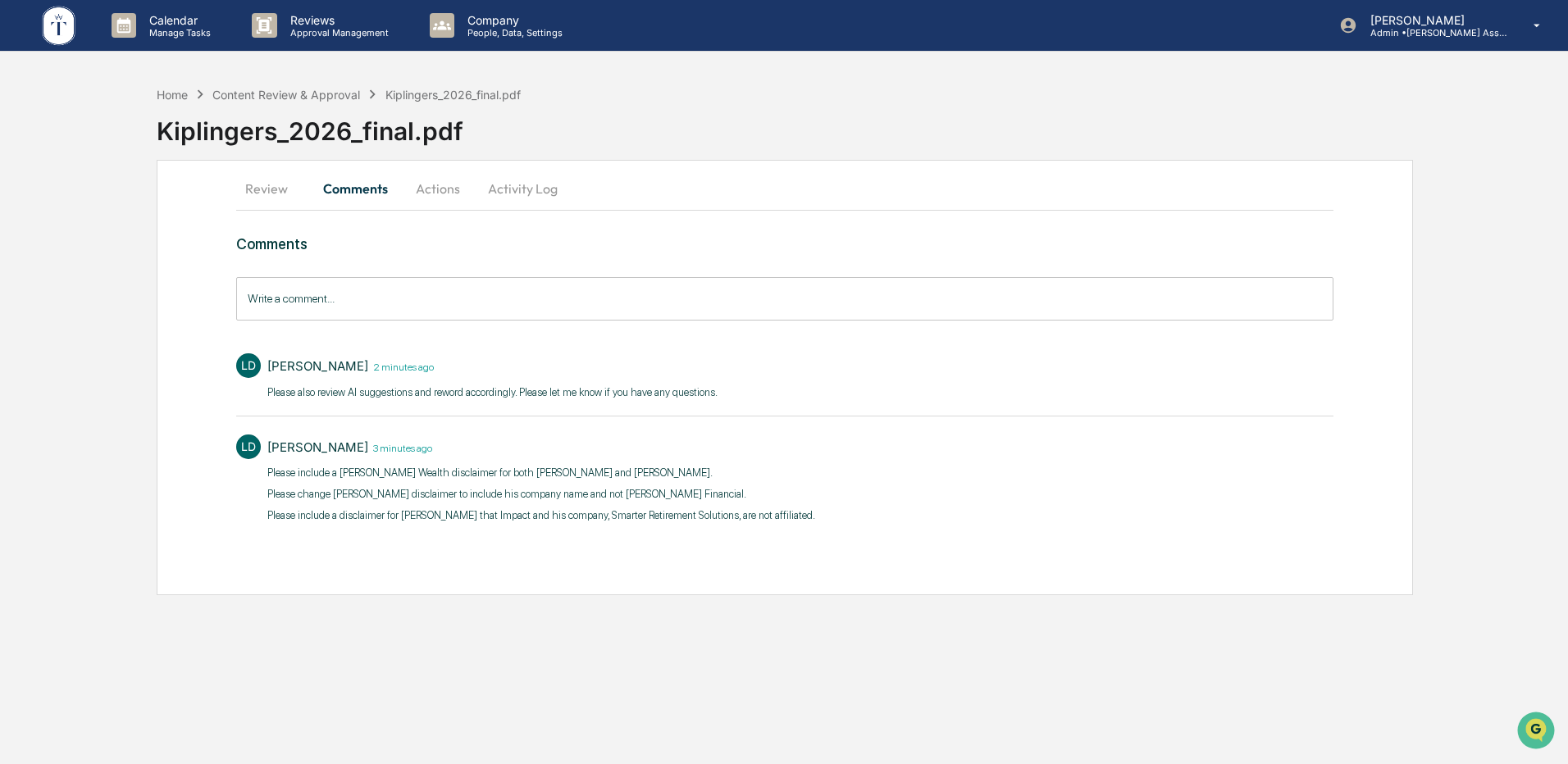
click at [422, 185] on button "Actions" at bounding box center [438, 188] width 74 height 39
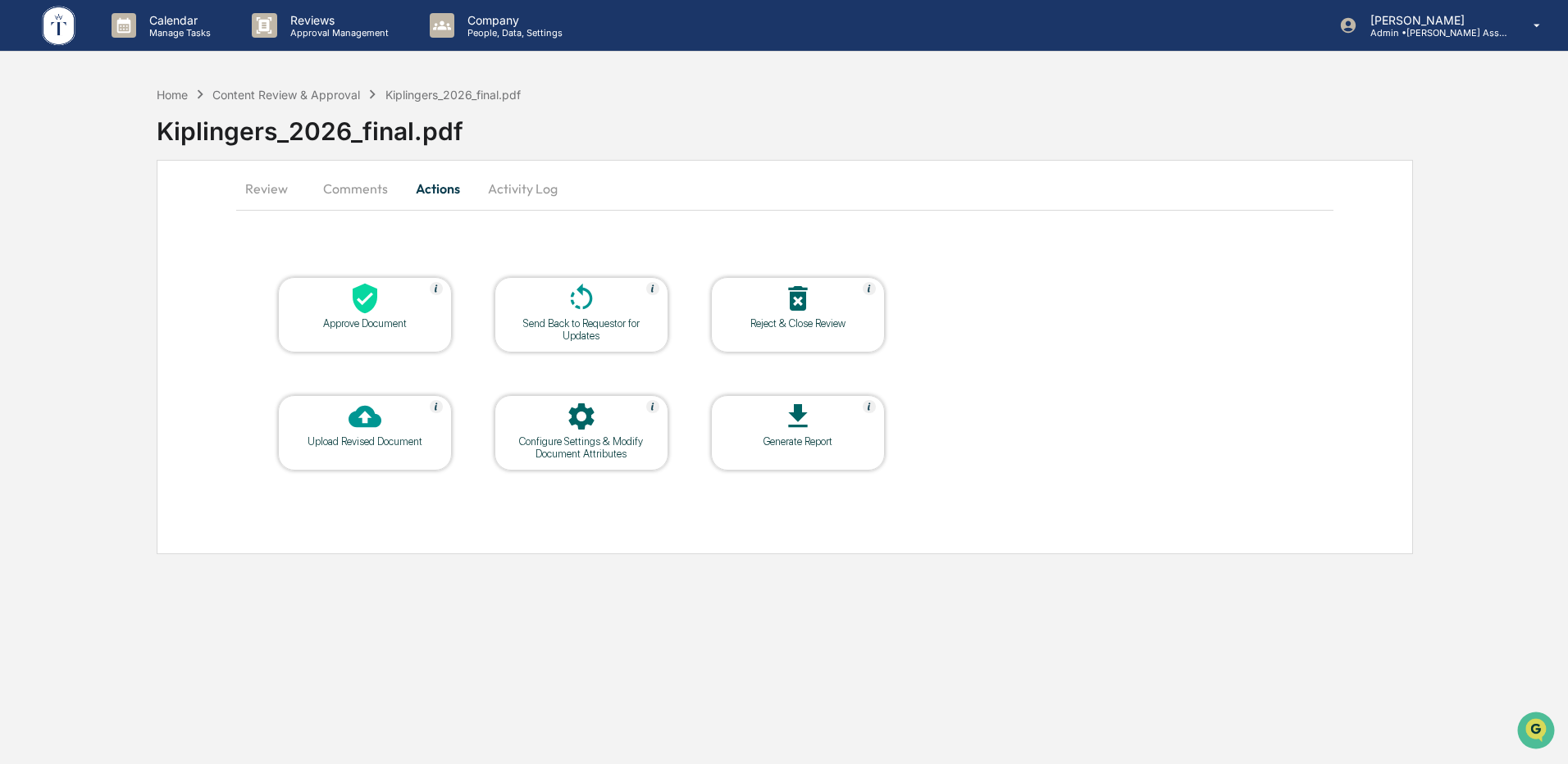
click at [588, 298] on icon at bounding box center [581, 298] width 33 height 33
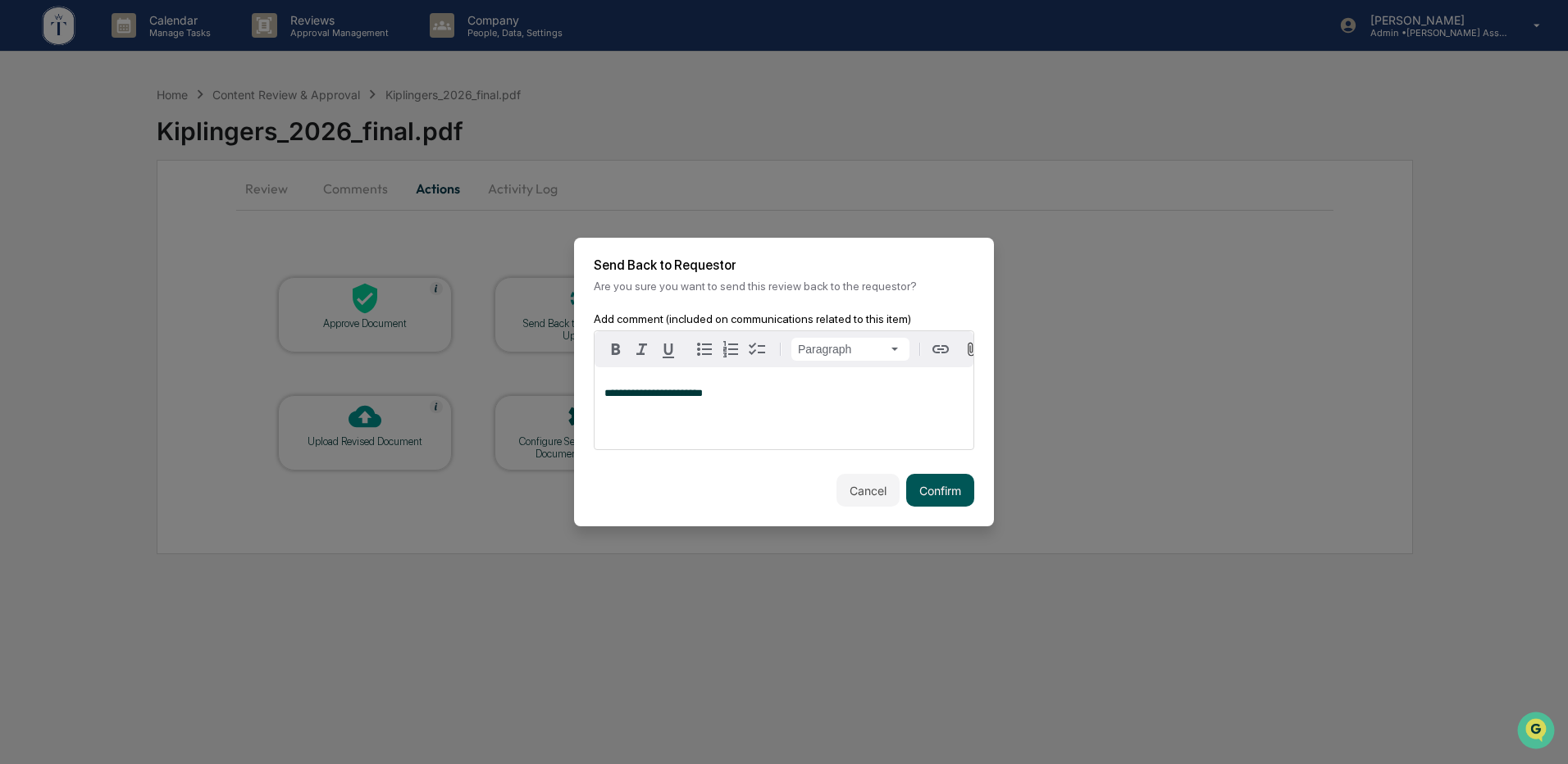
click at [936, 489] on button "Confirm" at bounding box center [940, 490] width 68 height 33
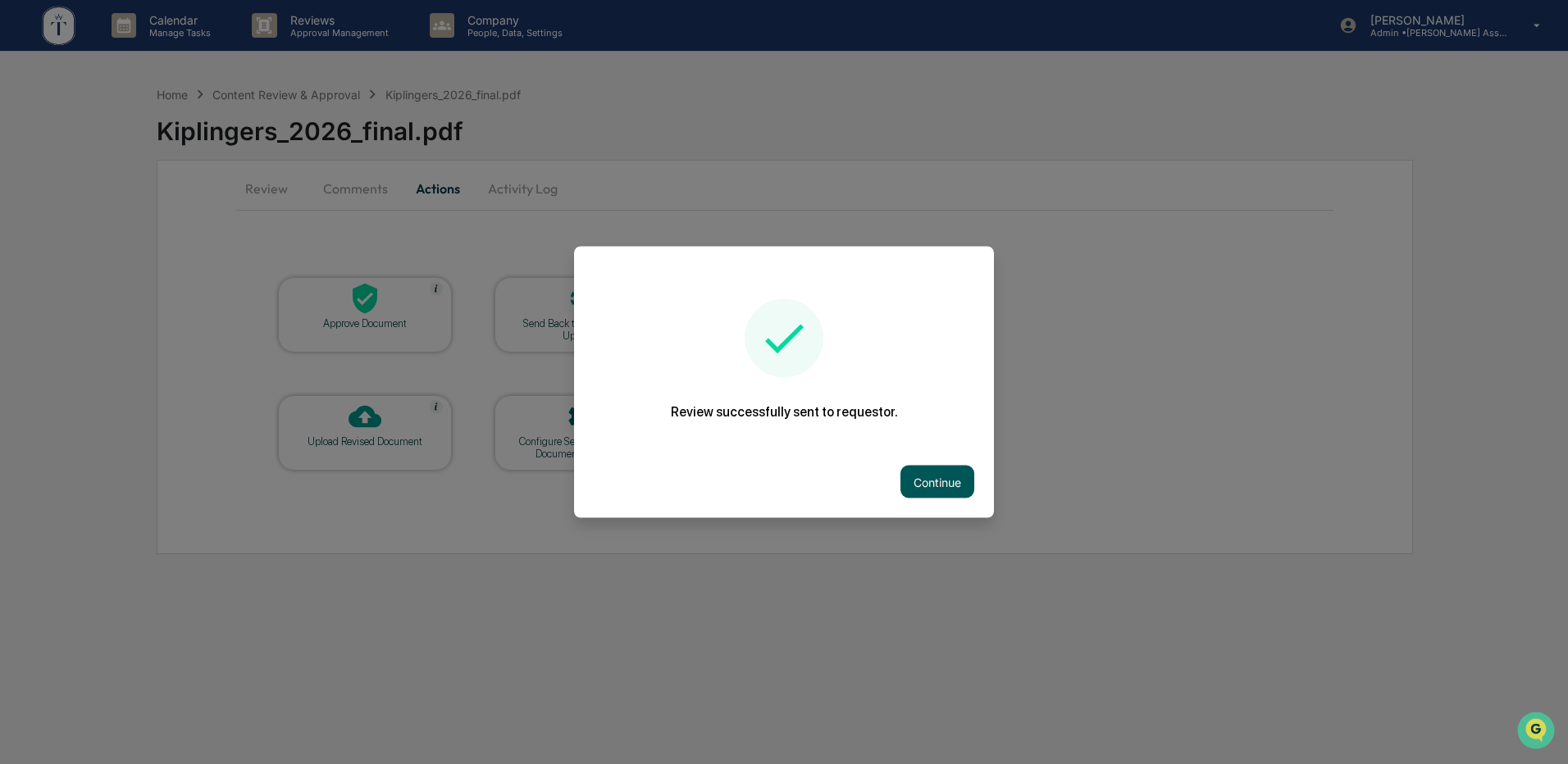
click at [960, 486] on button "Continue" at bounding box center [937, 482] width 74 height 33
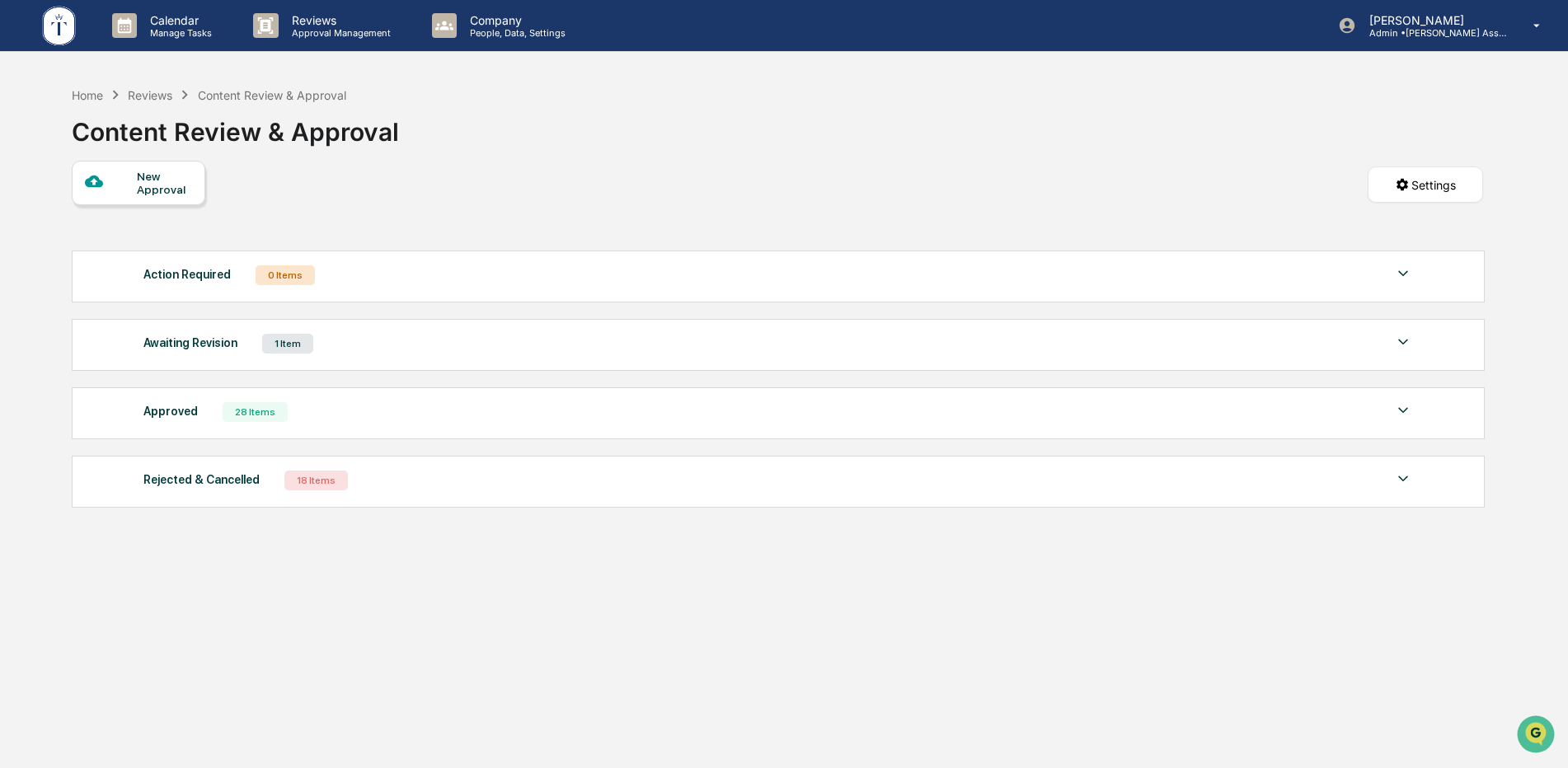
click at [232, 91] on div "Content Review & Approval" at bounding box center [272, 95] width 148 height 14
click at [84, 92] on div "Home" at bounding box center [87, 95] width 32 height 14
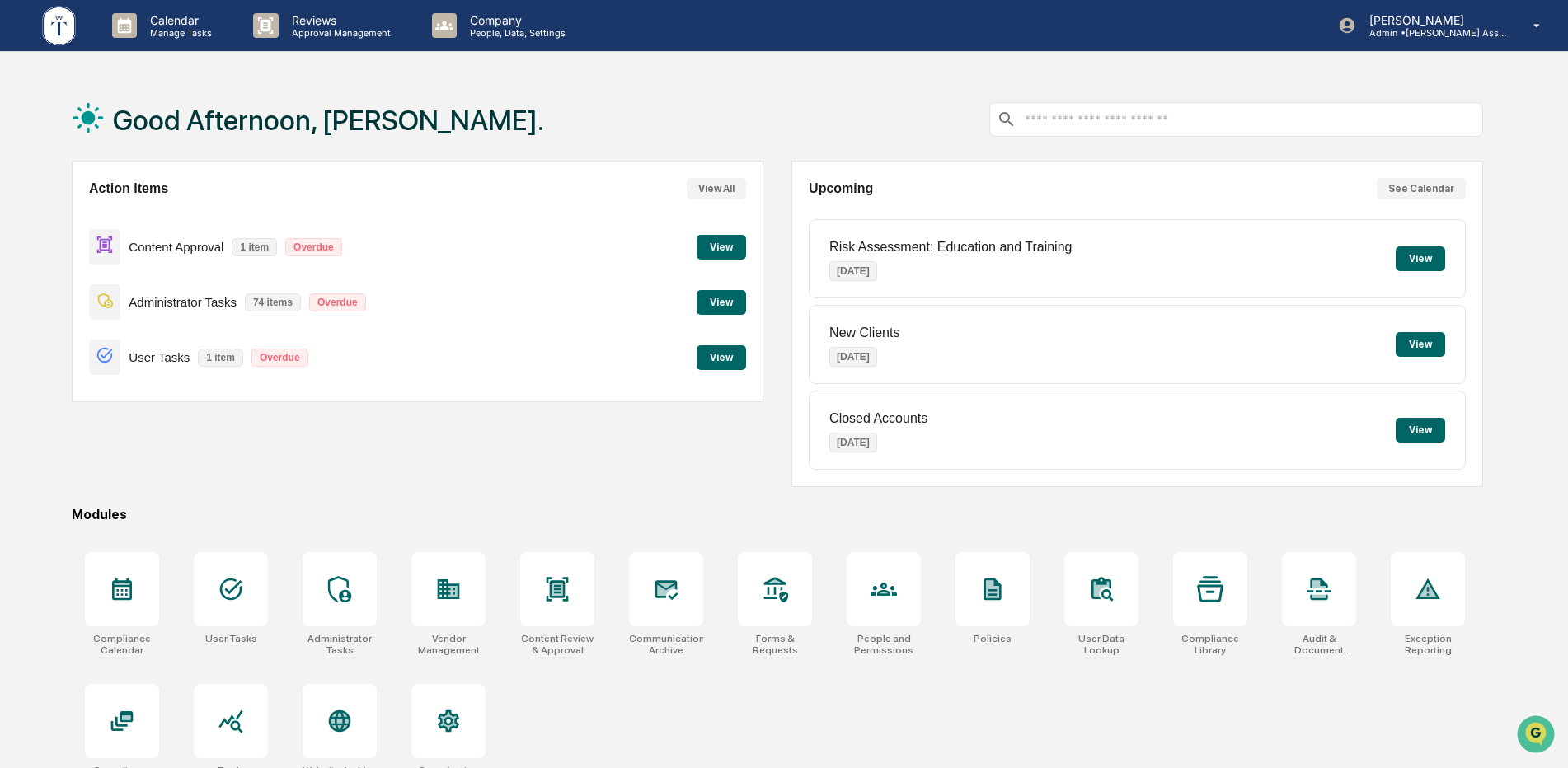
click at [724, 243] on button "View" at bounding box center [721, 247] width 49 height 25
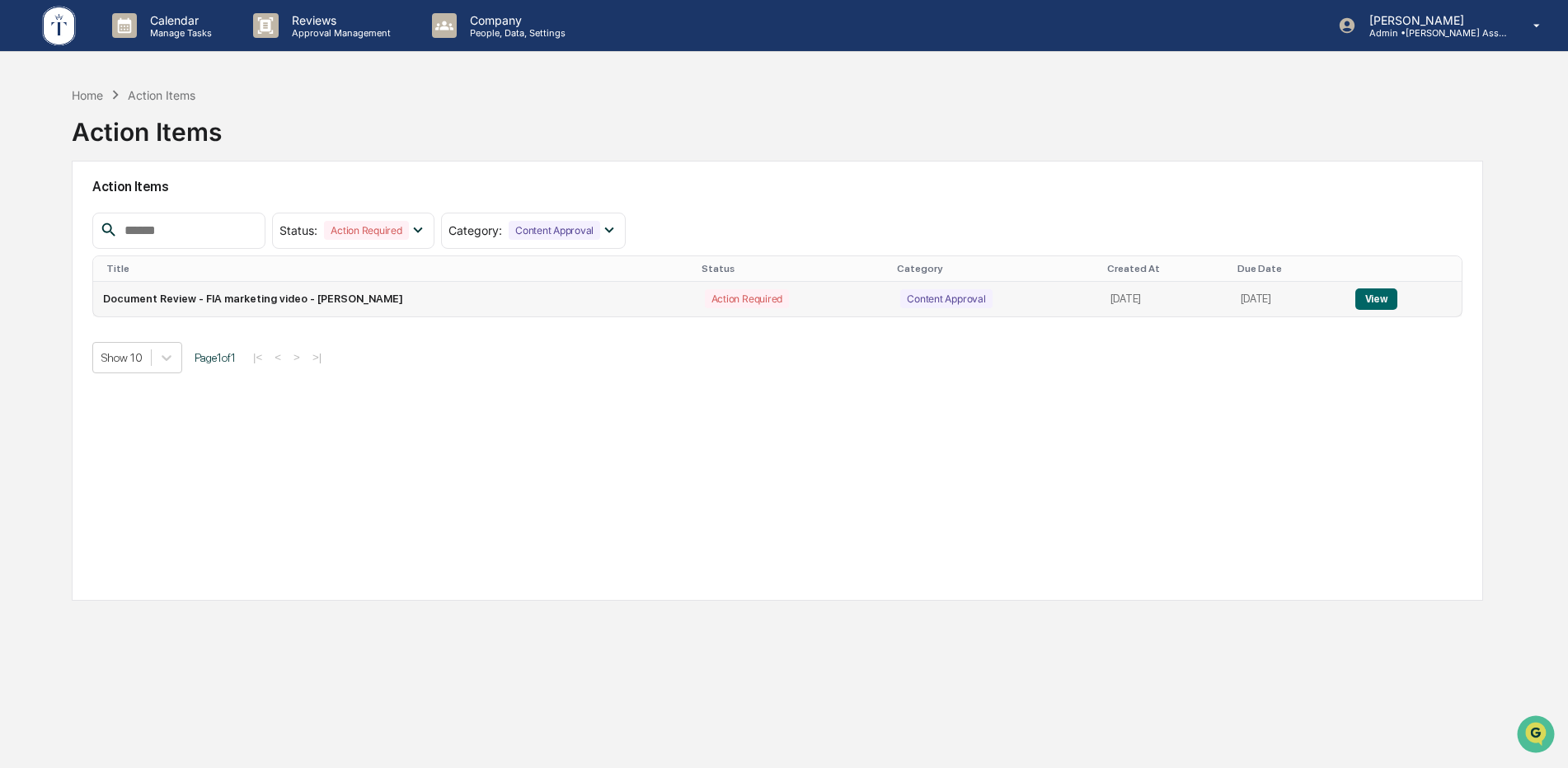
click at [1372, 304] on button "View" at bounding box center [1375, 299] width 42 height 21
